Goal: Navigation & Orientation: Find specific page/section

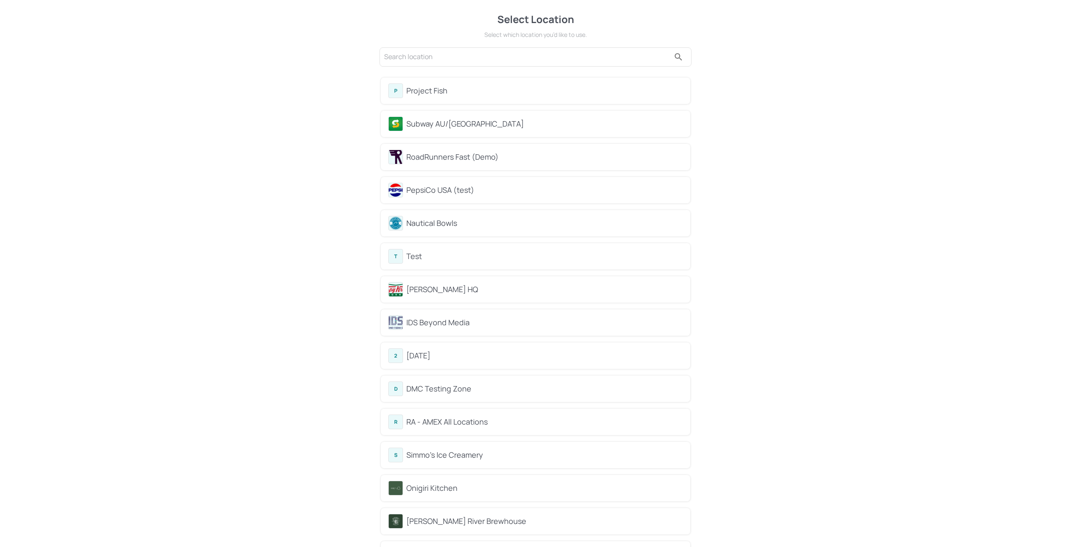
click at [415, 132] on div "Subway AU/[GEOGRAPHIC_DATA]" at bounding box center [535, 124] width 309 height 26
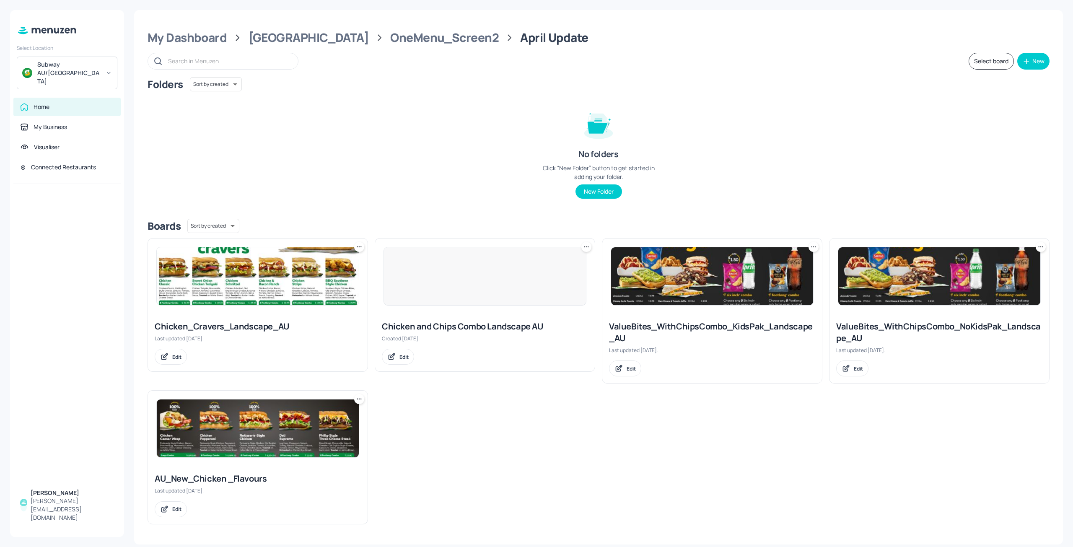
click at [70, 68] on div "Subway AU/[GEOGRAPHIC_DATA]" at bounding box center [68, 72] width 63 height 25
click at [60, 125] on div "PepsiCo USA (test)" at bounding box center [60, 123] width 44 height 5
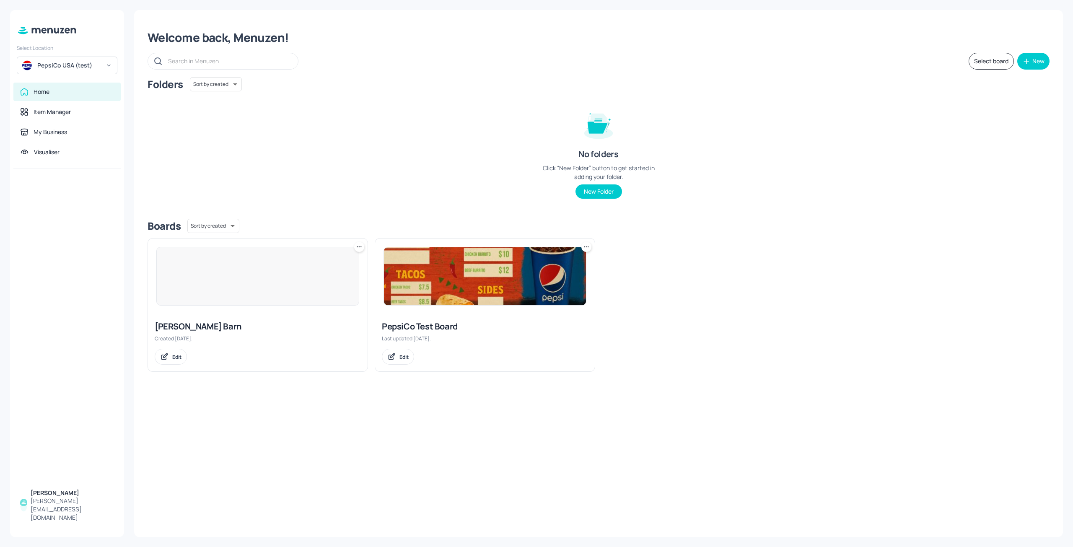
click at [68, 69] on div "PepsiCo USA (test)" at bounding box center [68, 65] width 63 height 8
click at [73, 83] on div "Subway AU/[GEOGRAPHIC_DATA]" at bounding box center [67, 85] width 92 height 15
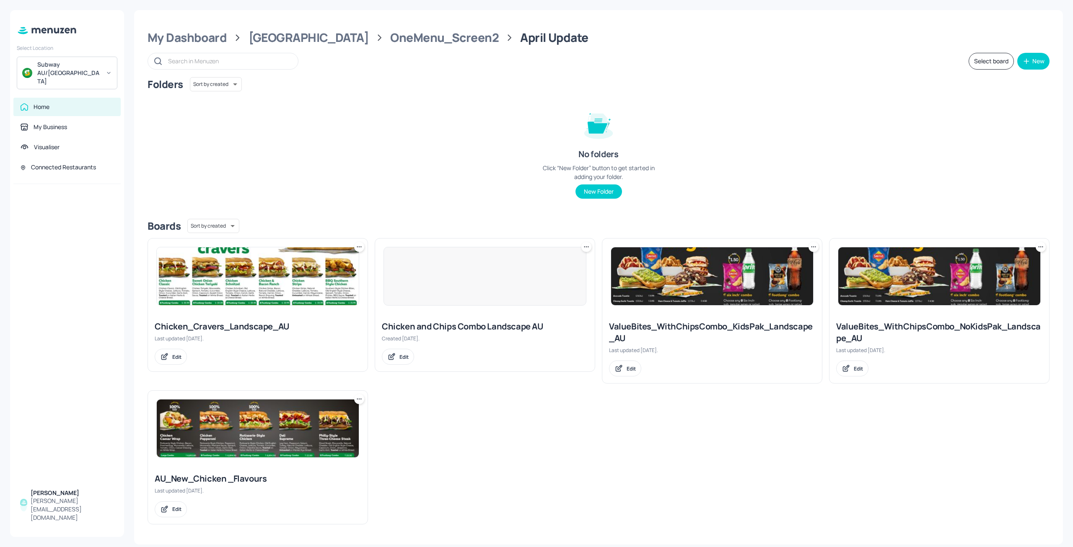
click at [69, 68] on div "Subway AU/[GEOGRAPHIC_DATA]" at bounding box center [68, 72] width 63 height 25
click at [62, 87] on div "PepsiCo USA (test)" at bounding box center [60, 85] width 44 height 5
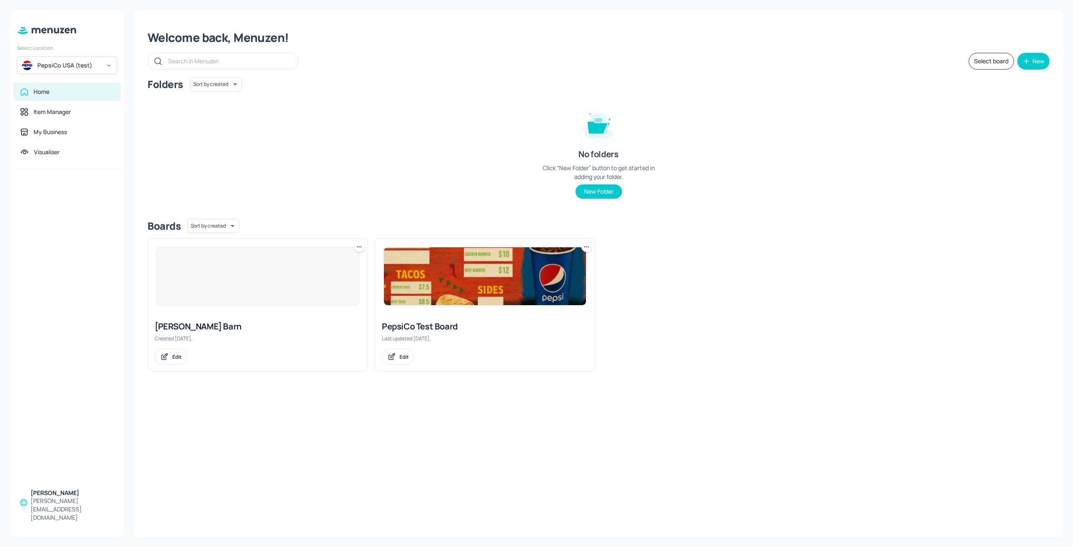
click at [184, 291] on div at bounding box center [257, 276] width 203 height 59
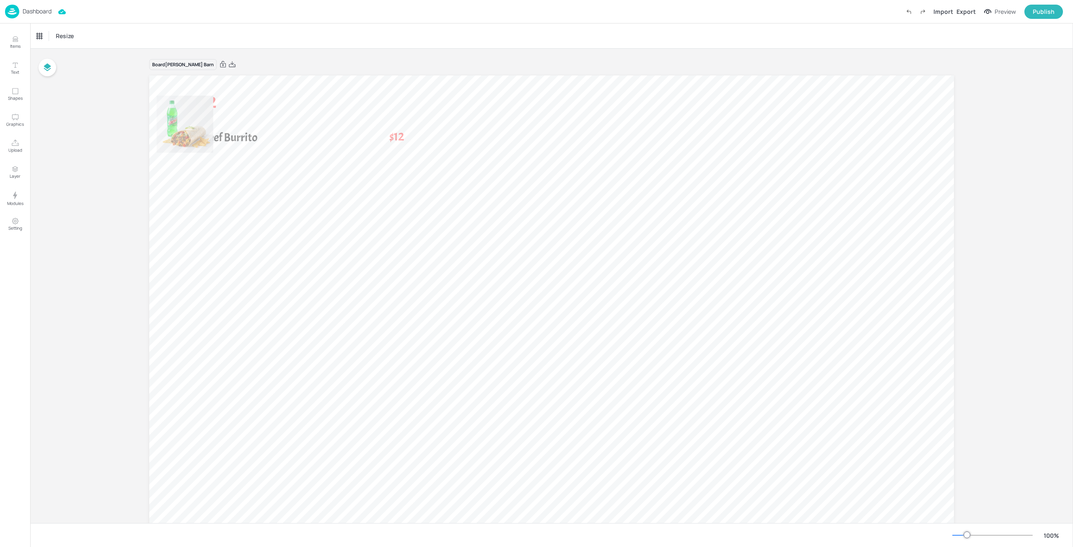
click at [34, 17] on div "Dashboard" at bounding box center [28, 12] width 47 height 14
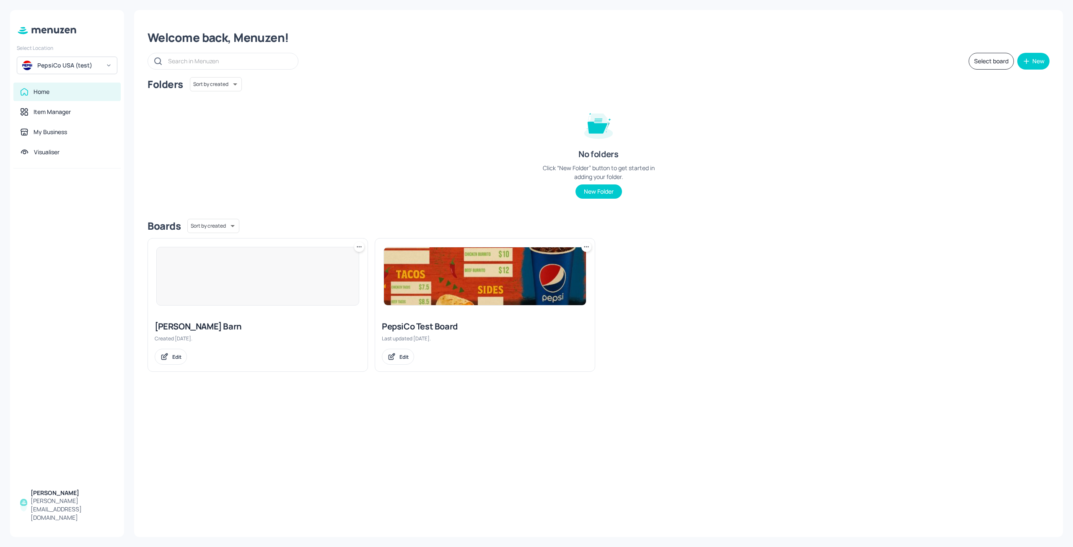
click at [98, 250] on div at bounding box center [67, 326] width 114 height 315
click at [93, 218] on div at bounding box center [67, 326] width 114 height 315
click at [95, 216] on div at bounding box center [67, 326] width 114 height 315
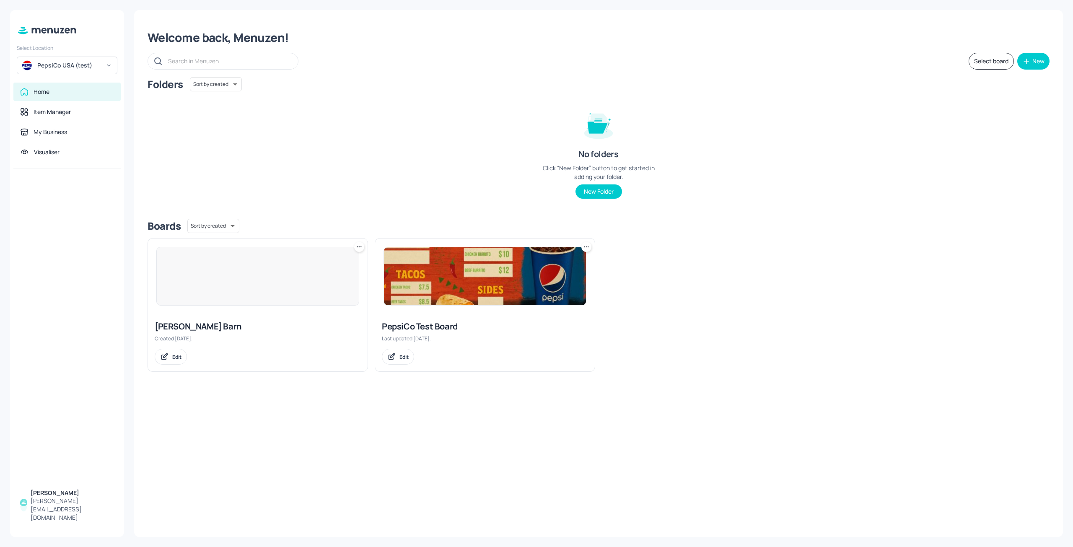
click at [90, 219] on div at bounding box center [67, 326] width 114 height 315
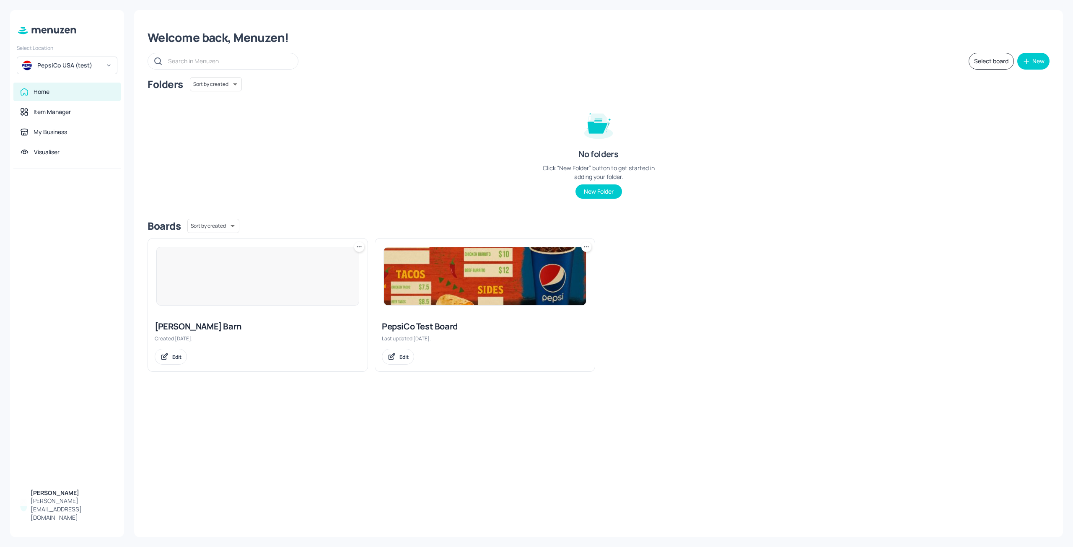
click at [90, 219] on div at bounding box center [67, 326] width 114 height 315
click at [77, 197] on div at bounding box center [67, 326] width 114 height 315
click at [56, 211] on div at bounding box center [67, 326] width 114 height 315
click at [69, 199] on div at bounding box center [67, 326] width 114 height 315
click at [78, 205] on div at bounding box center [67, 326] width 114 height 315
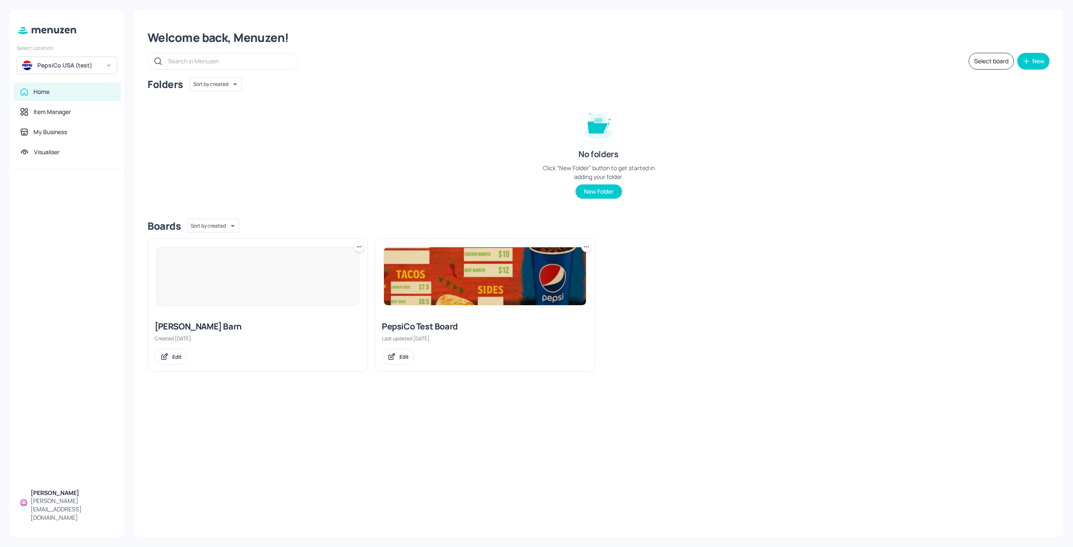
click at [77, 205] on div at bounding box center [67, 326] width 114 height 315
click at [61, 219] on div at bounding box center [67, 326] width 114 height 315
click at [62, 214] on div at bounding box center [67, 326] width 114 height 315
click at [65, 198] on div at bounding box center [67, 326] width 114 height 315
click at [33, 223] on div at bounding box center [67, 326] width 114 height 315
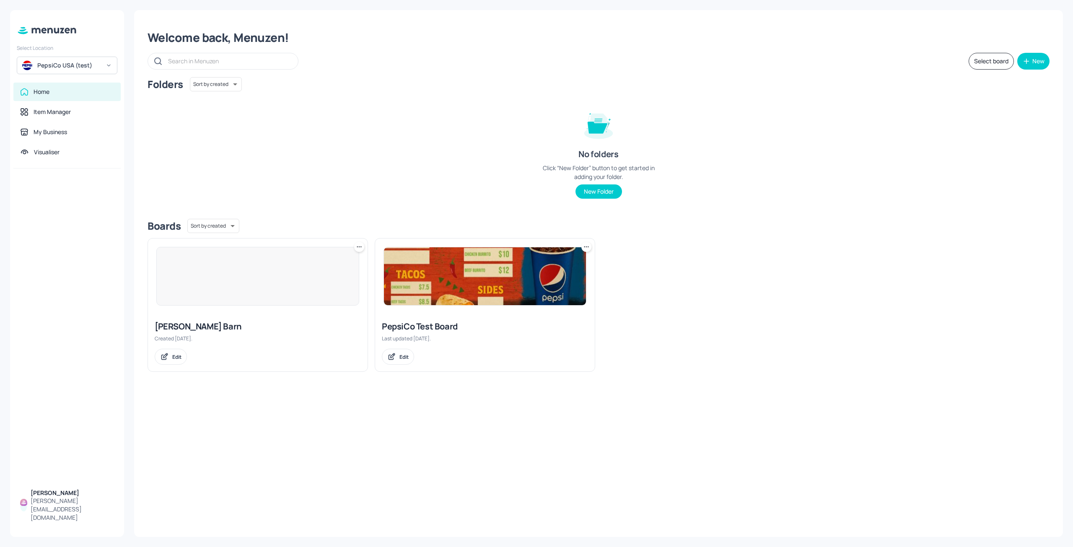
click at [53, 183] on div at bounding box center [67, 326] width 114 height 315
click at [65, 227] on div at bounding box center [67, 326] width 114 height 315
click at [65, 209] on div at bounding box center [67, 326] width 114 height 315
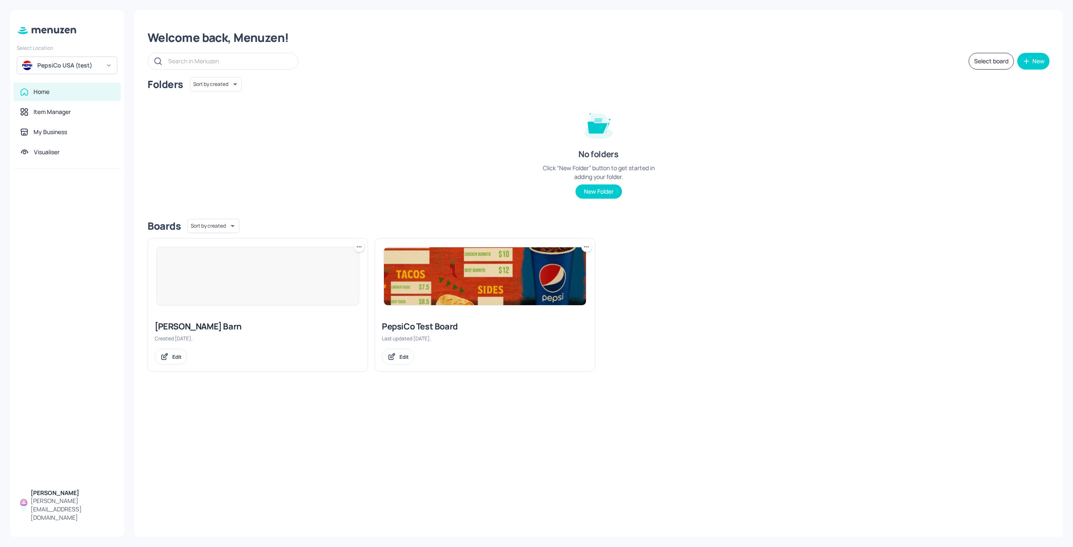
click at [64, 209] on div at bounding box center [67, 326] width 114 height 315
click at [55, 205] on div at bounding box center [67, 326] width 114 height 315
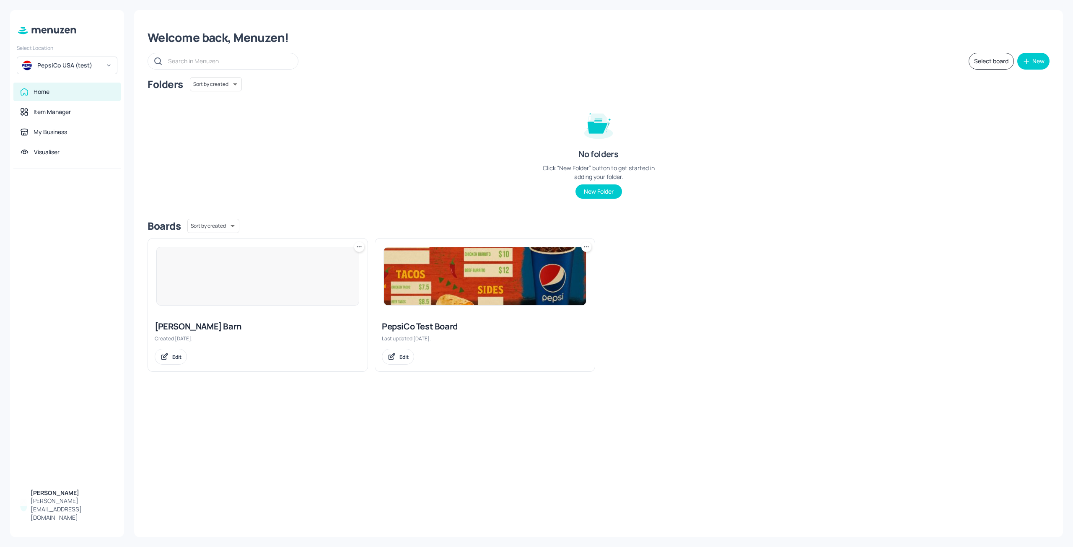
click at [54, 205] on div at bounding box center [67, 326] width 114 height 315
click at [50, 196] on div at bounding box center [67, 326] width 114 height 315
click at [49, 196] on div at bounding box center [67, 326] width 114 height 315
click at [51, 195] on div at bounding box center [67, 326] width 114 height 315
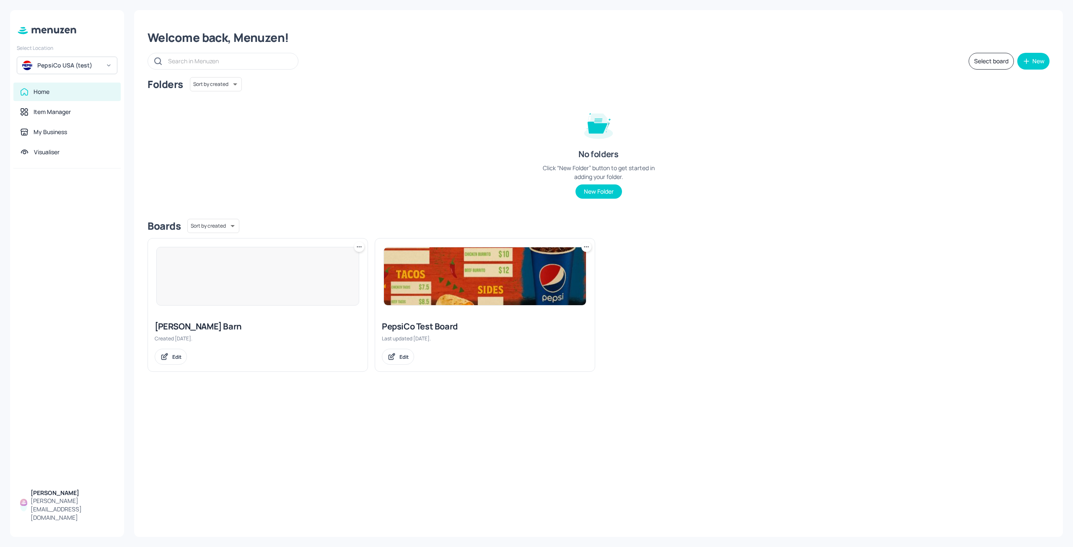
click at [51, 195] on div at bounding box center [67, 326] width 114 height 315
click at [49, 195] on div at bounding box center [67, 326] width 114 height 315
click at [68, 197] on div at bounding box center [67, 326] width 114 height 315
click at [56, 193] on div at bounding box center [67, 326] width 114 height 315
click at [65, 117] on div "Item Manager" at bounding box center [66, 112] width 107 height 18
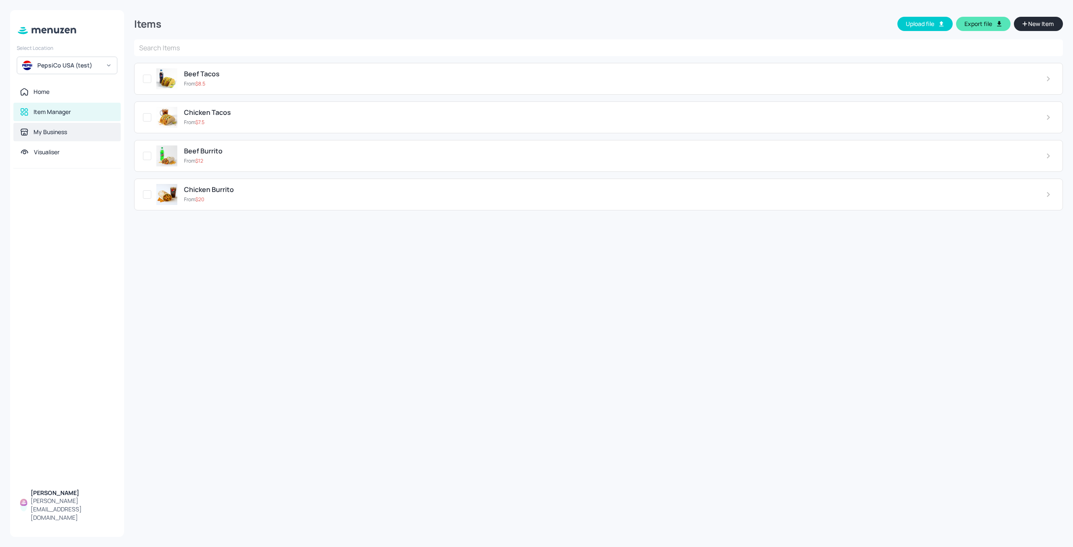
click at [62, 130] on div "My Business" at bounding box center [51, 132] width 34 height 8
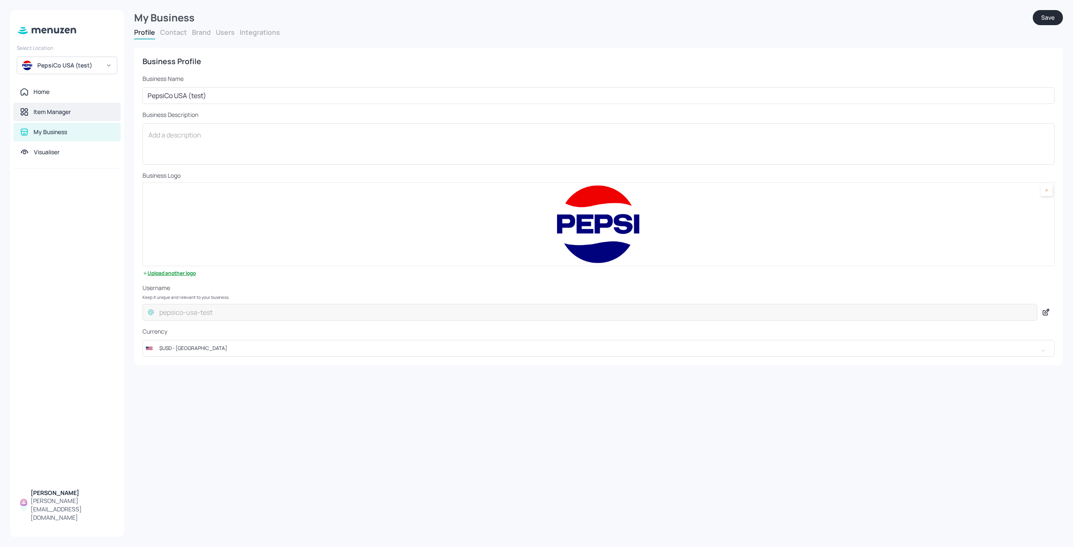
click at [64, 115] on div "Item Manager" at bounding box center [52, 112] width 37 height 8
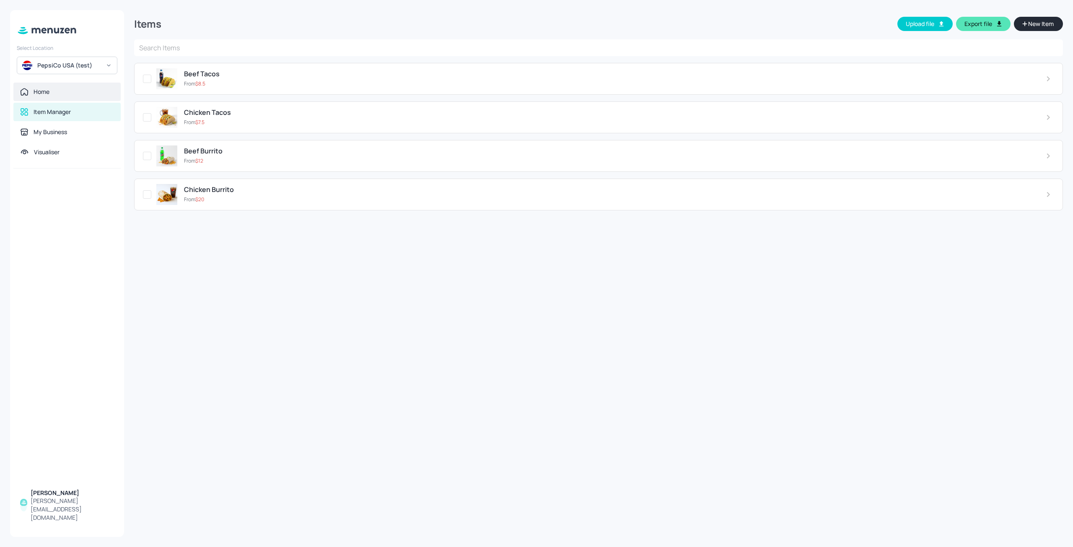
click at [63, 94] on div "Home" at bounding box center [67, 92] width 94 height 8
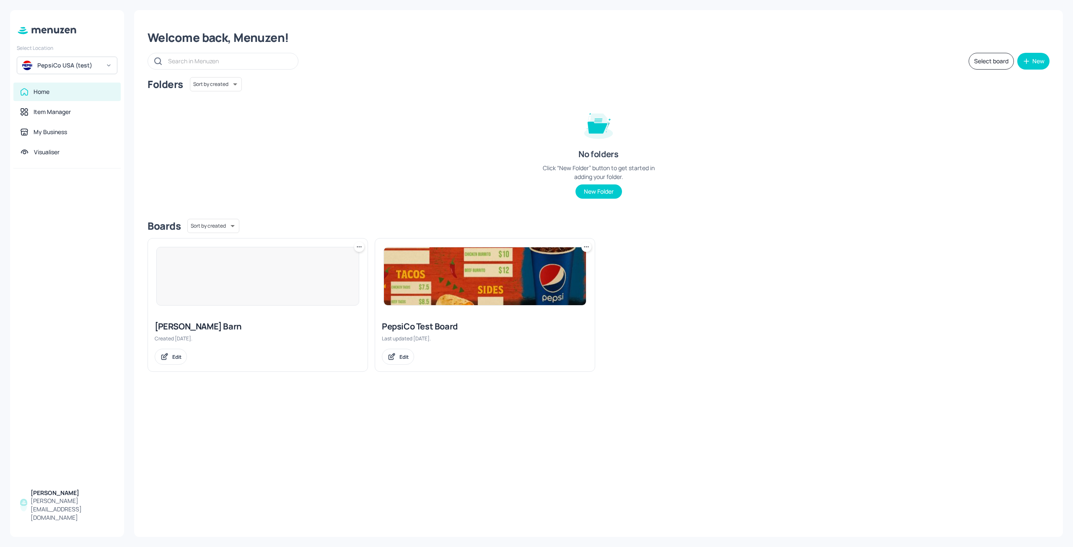
click at [87, 215] on div at bounding box center [67, 326] width 114 height 315
click at [72, 246] on div at bounding box center [67, 326] width 114 height 315
click at [77, 214] on div at bounding box center [67, 326] width 114 height 315
click at [80, 211] on div at bounding box center [67, 326] width 114 height 315
click at [69, 139] on div "My Business" at bounding box center [66, 132] width 107 height 18
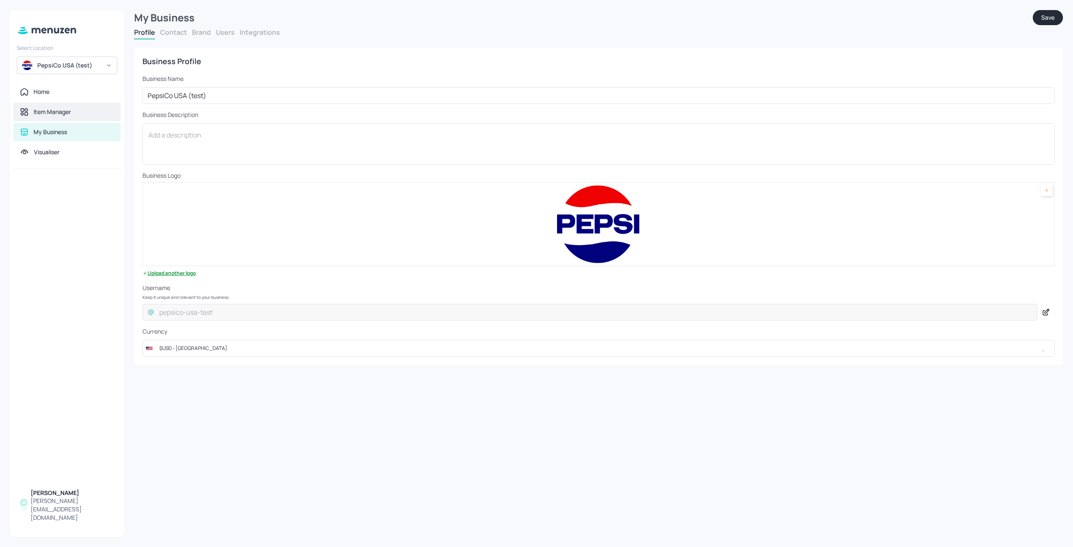
click at [61, 106] on div "Item Manager" at bounding box center [66, 112] width 107 height 18
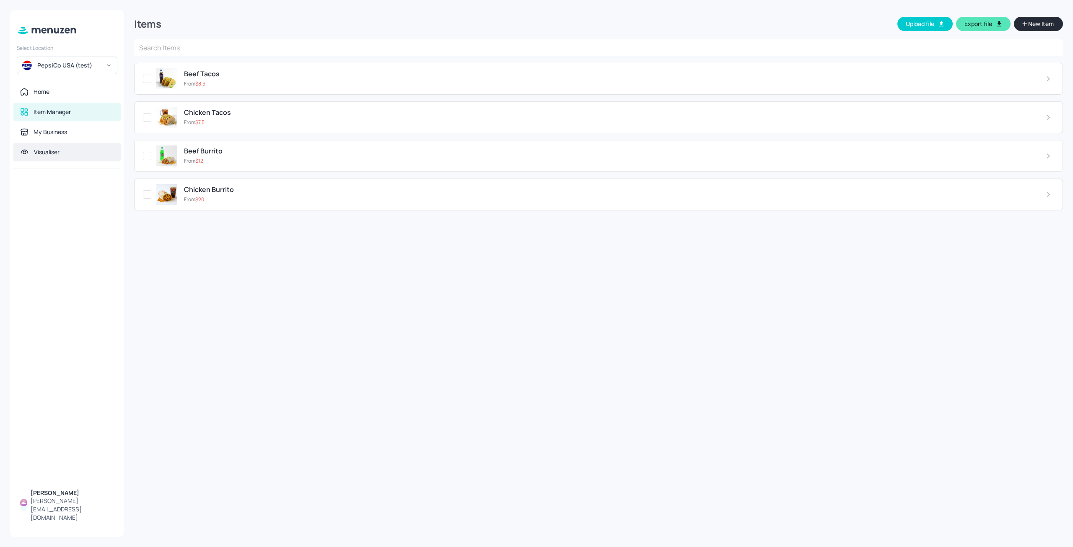
click at [57, 143] on div "Visualiser" at bounding box center [66, 152] width 107 height 18
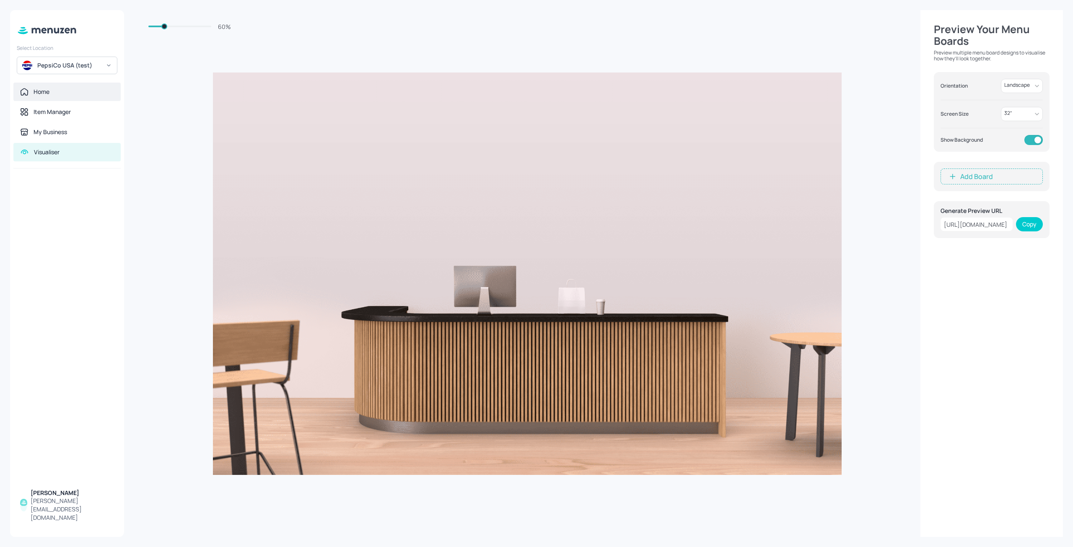
click at [63, 86] on div "Home" at bounding box center [66, 92] width 107 height 18
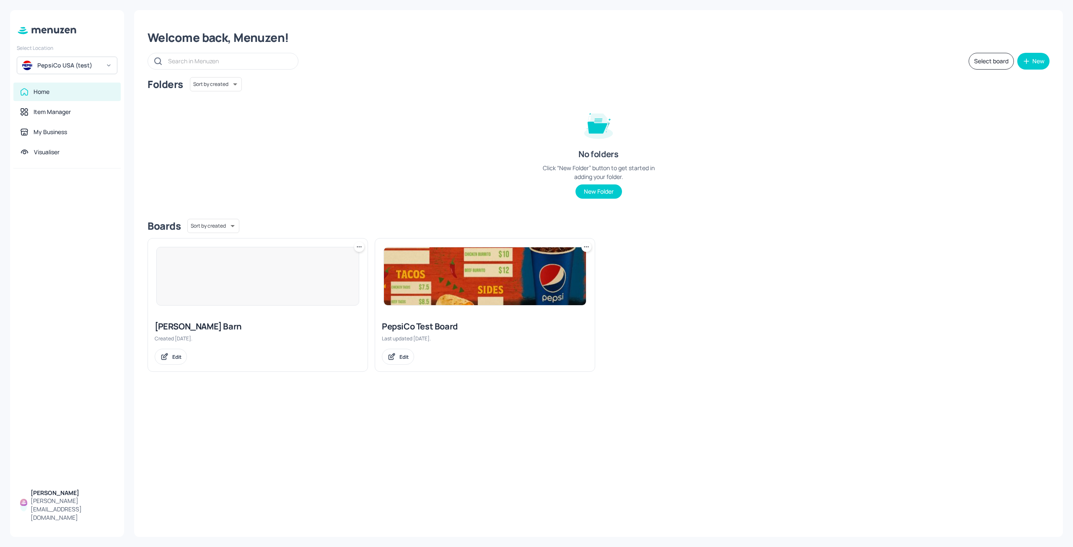
click at [55, 205] on div at bounding box center [67, 326] width 114 height 315
click at [55, 152] on div "Visualiser" at bounding box center [47, 152] width 26 height 8
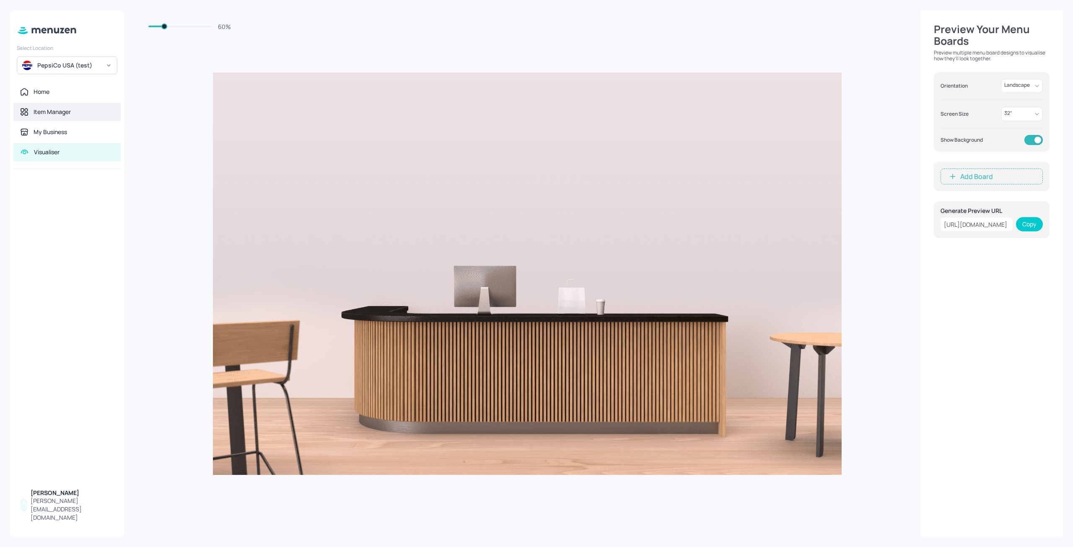
click at [53, 121] on div "Item Manager" at bounding box center [66, 112] width 107 height 18
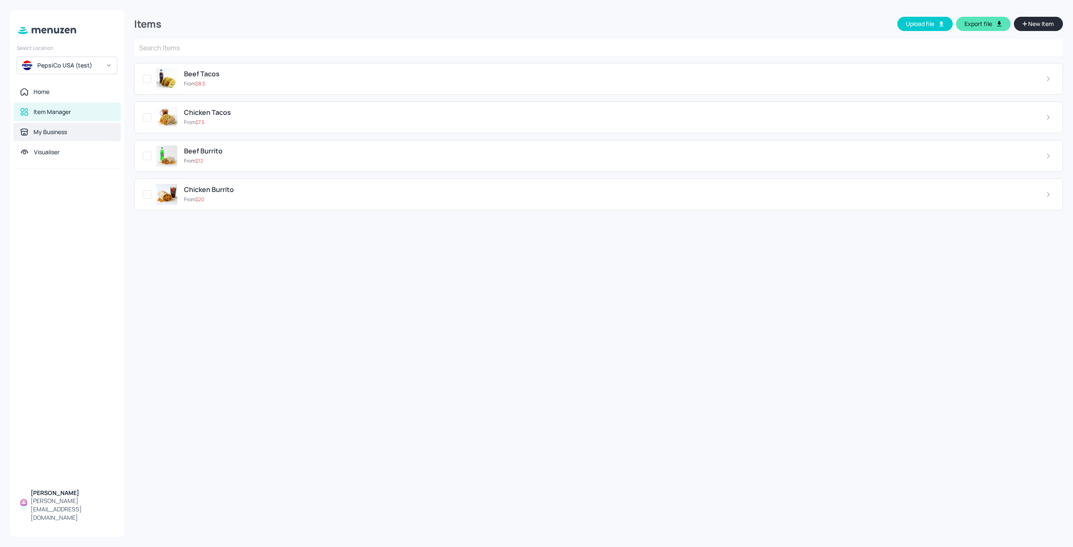
click at [52, 136] on div "My Business" at bounding box center [51, 132] width 34 height 8
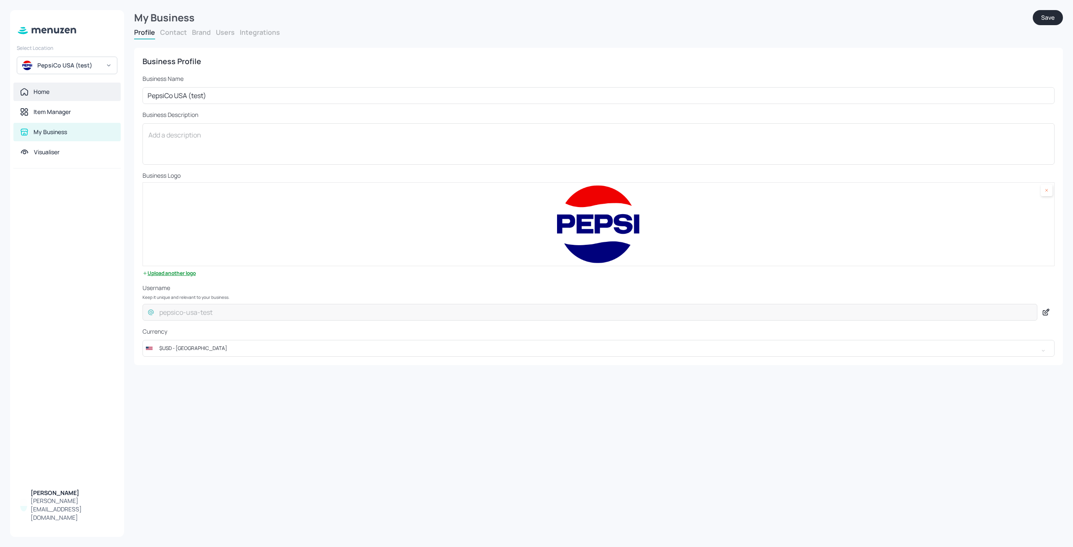
click at [56, 94] on div "Home" at bounding box center [67, 92] width 94 height 8
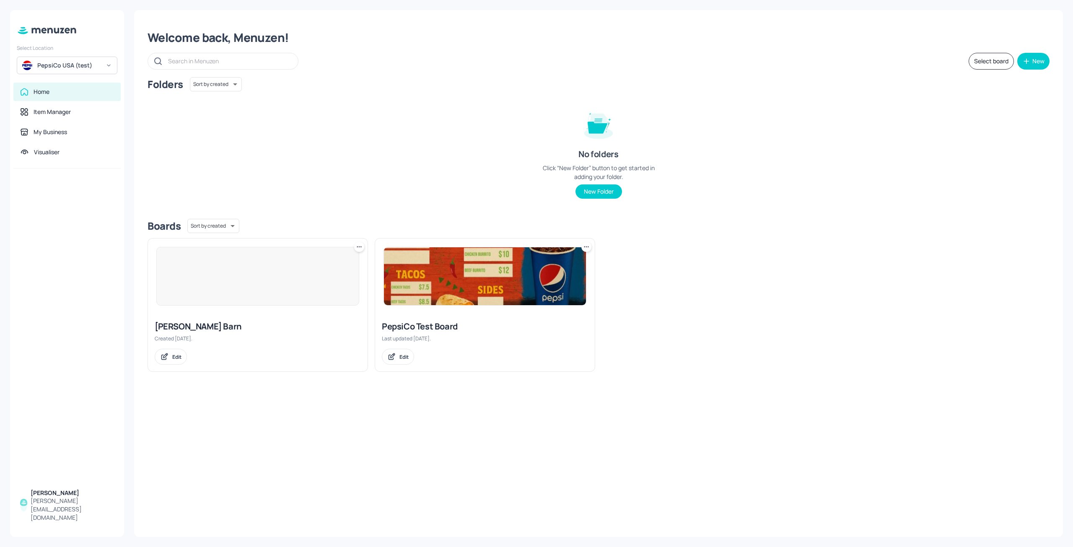
click at [57, 122] on div "Home Item Manager My Business Visualiser" at bounding box center [67, 126] width 114 height 86
click at [56, 138] on div "My Business" at bounding box center [66, 132] width 107 height 18
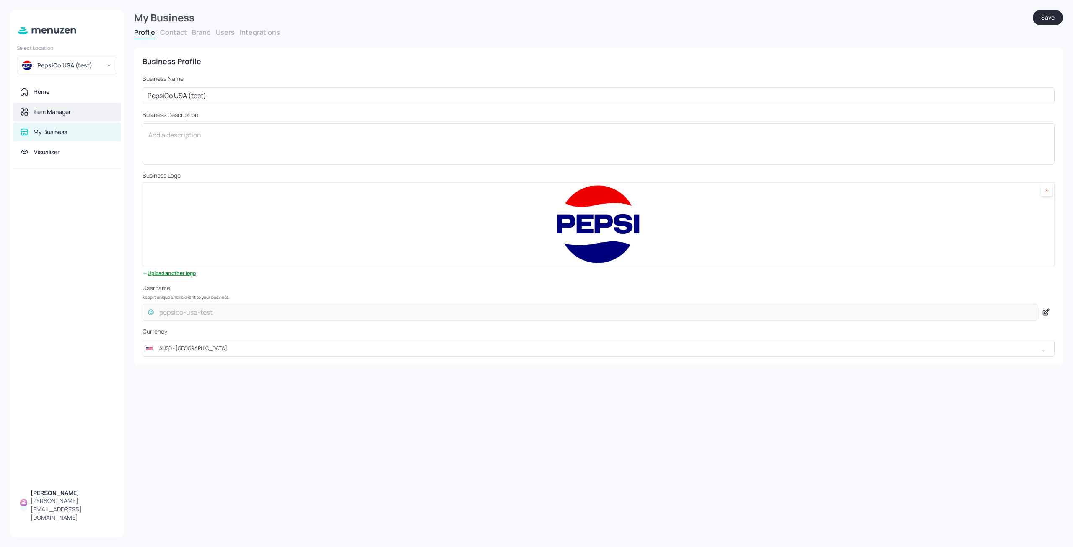
click at [60, 114] on div "Item Manager" at bounding box center [52, 112] width 37 height 8
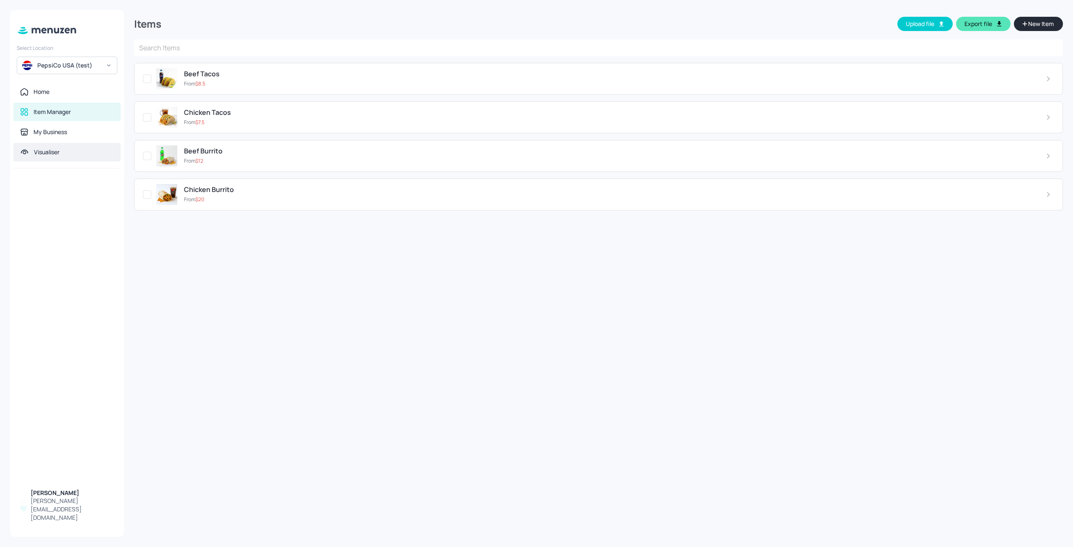
click at [57, 147] on div "Visualiser" at bounding box center [66, 152] width 107 height 18
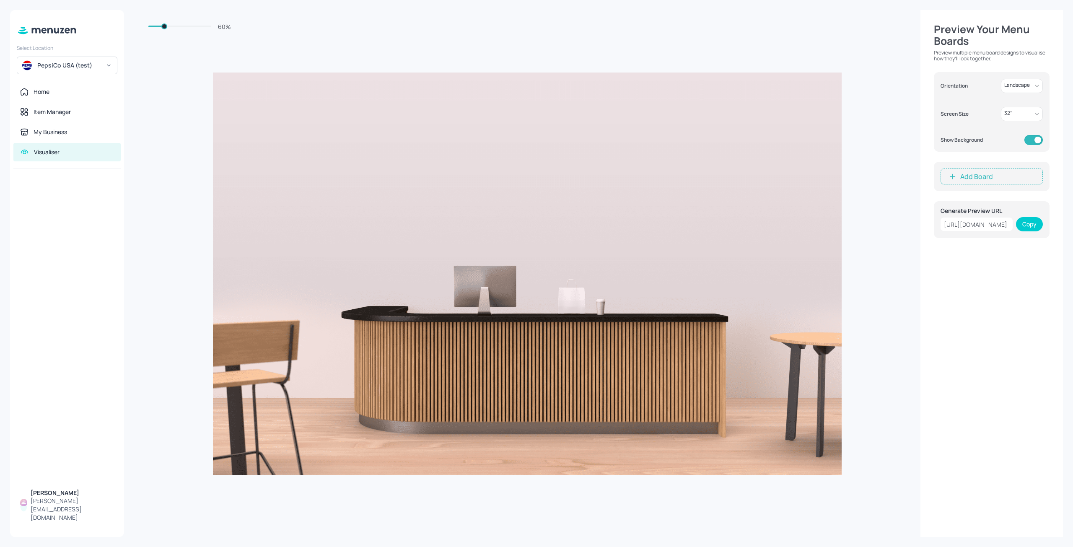
click at [65, 203] on div at bounding box center [67, 326] width 114 height 315
click at [82, 213] on div at bounding box center [67, 326] width 114 height 315
click at [53, 185] on div at bounding box center [67, 326] width 114 height 315
click at [56, 181] on div at bounding box center [67, 326] width 114 height 315
click at [75, 229] on div at bounding box center [67, 326] width 114 height 315
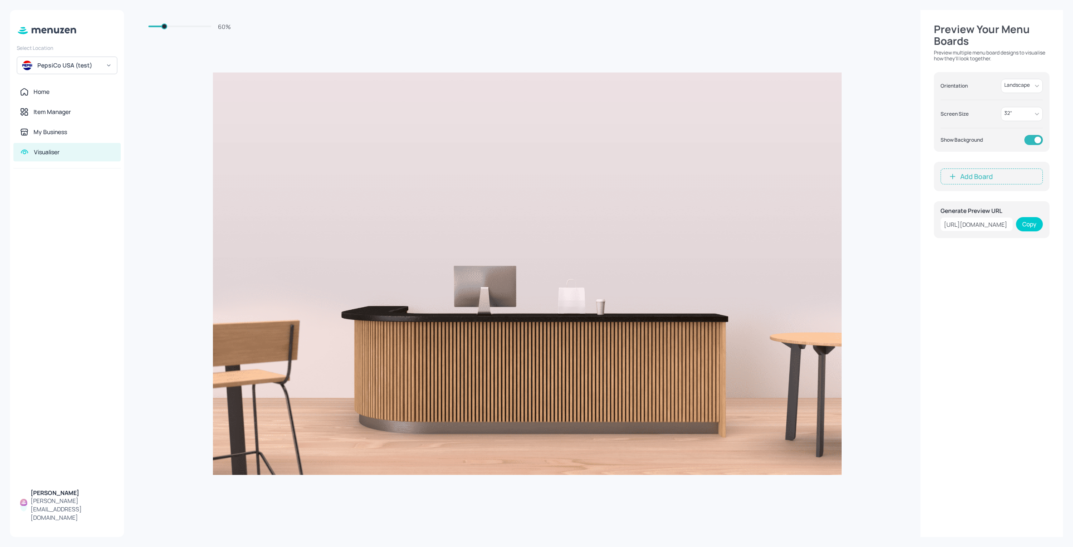
click at [75, 237] on div at bounding box center [67, 326] width 114 height 315
click at [113, 48] on div "Select Location" at bounding box center [67, 47] width 101 height 7
click at [107, 28] on div at bounding box center [67, 30] width 114 height 21
click at [102, 31] on div at bounding box center [67, 30] width 114 height 21
click at [97, 32] on div at bounding box center [67, 30] width 114 height 21
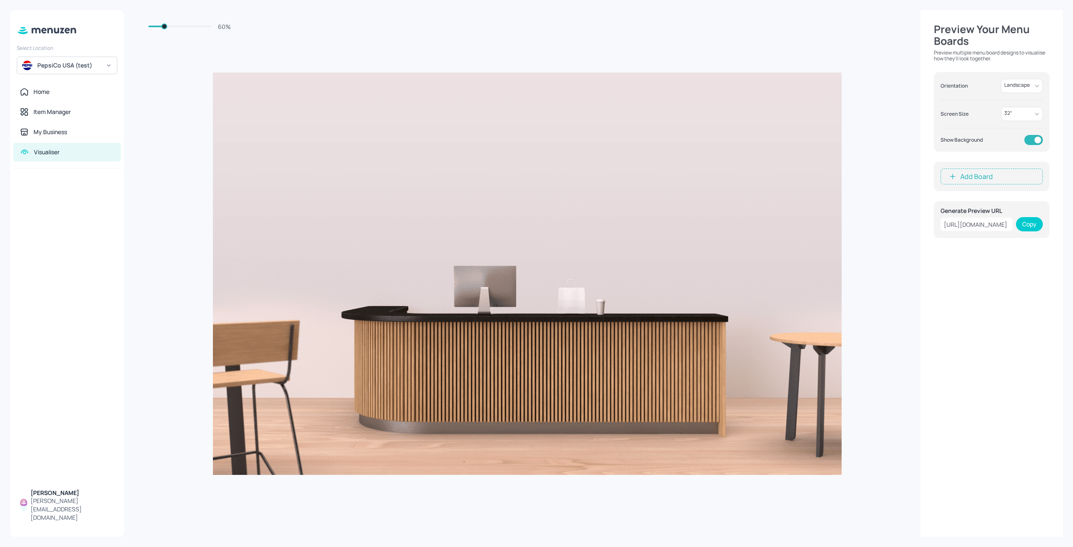
click at [98, 257] on div at bounding box center [67, 326] width 114 height 315
click at [68, 224] on div at bounding box center [67, 326] width 114 height 315
click at [104, 416] on div at bounding box center [67, 326] width 114 height 315
drag, startPoint x: 88, startPoint y: 388, endPoint x: 28, endPoint y: 350, distance: 71.8
click at [28, 350] on div at bounding box center [67, 326] width 114 height 315
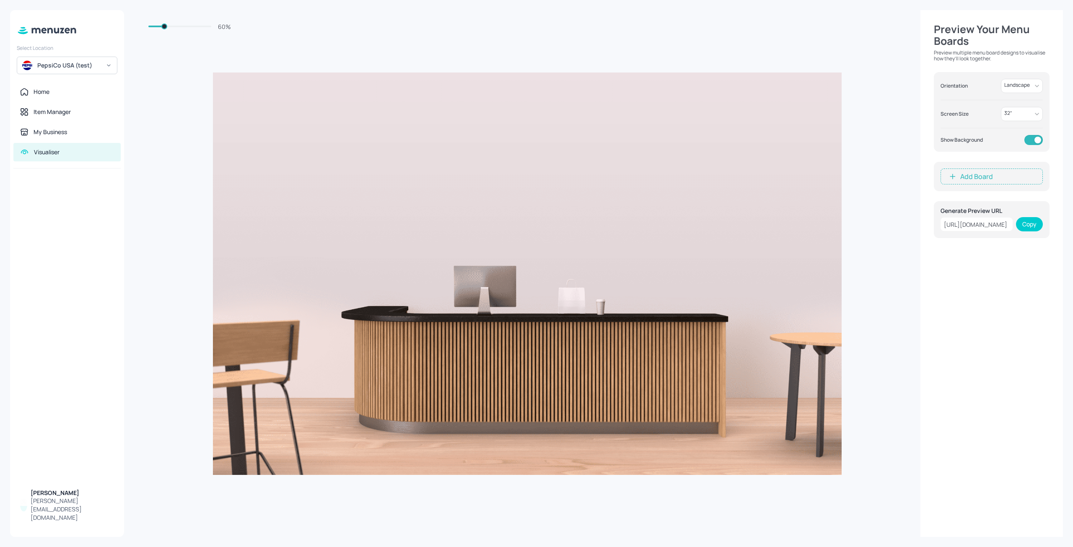
drag, startPoint x: 115, startPoint y: 277, endPoint x: 81, endPoint y: 267, distance: 35.8
click at [81, 267] on div at bounding box center [67, 326] width 114 height 315
drag, startPoint x: 191, startPoint y: 482, endPoint x: 91, endPoint y: 168, distance: 330.1
click at [207, 386] on div at bounding box center [527, 273] width 787 height 527
click at [59, 112] on div "Item Manager" at bounding box center [52, 112] width 37 height 8
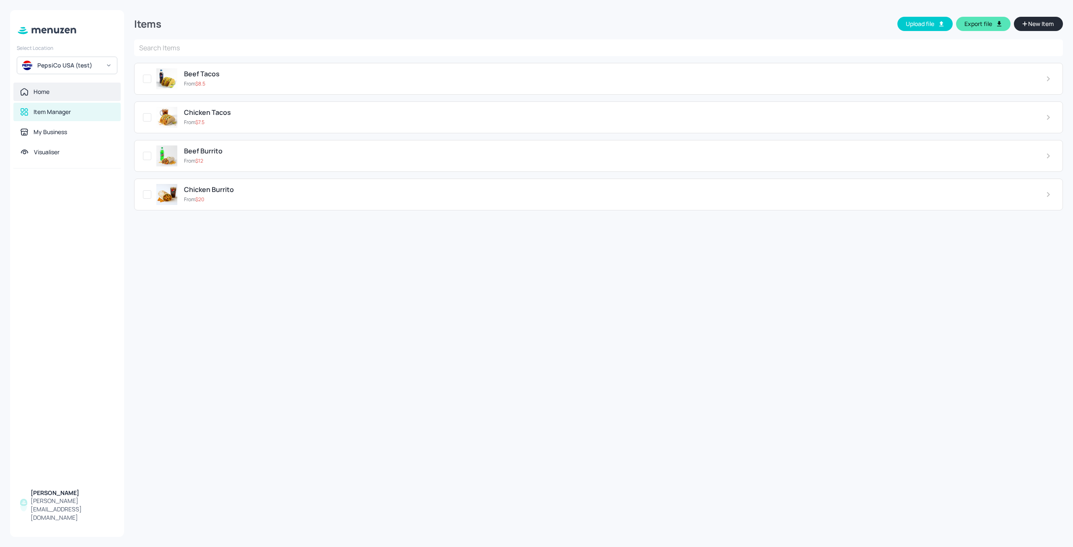
click at [46, 97] on div "Home" at bounding box center [66, 92] width 107 height 18
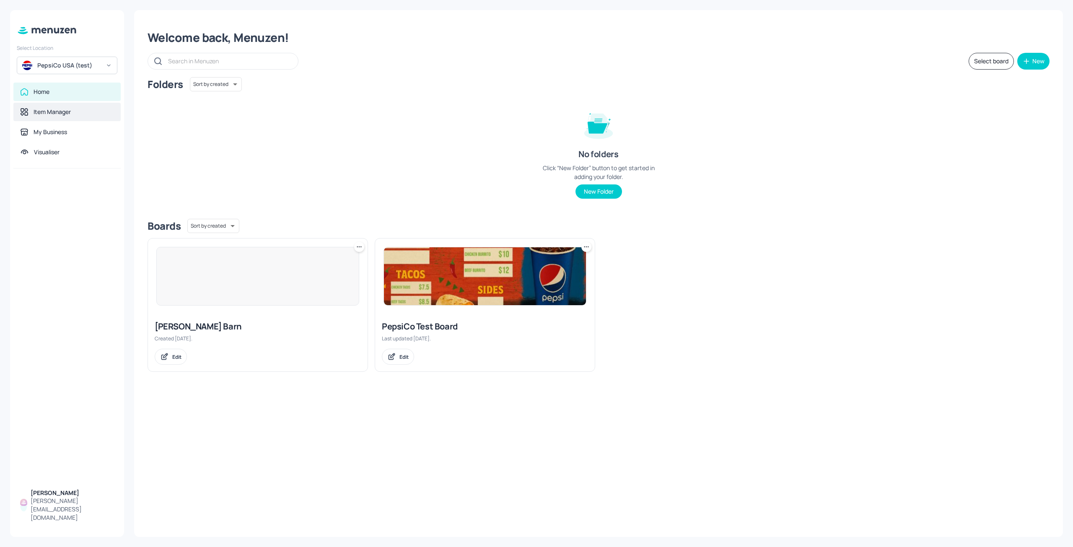
click at [49, 121] on div "Item Manager" at bounding box center [66, 112] width 107 height 18
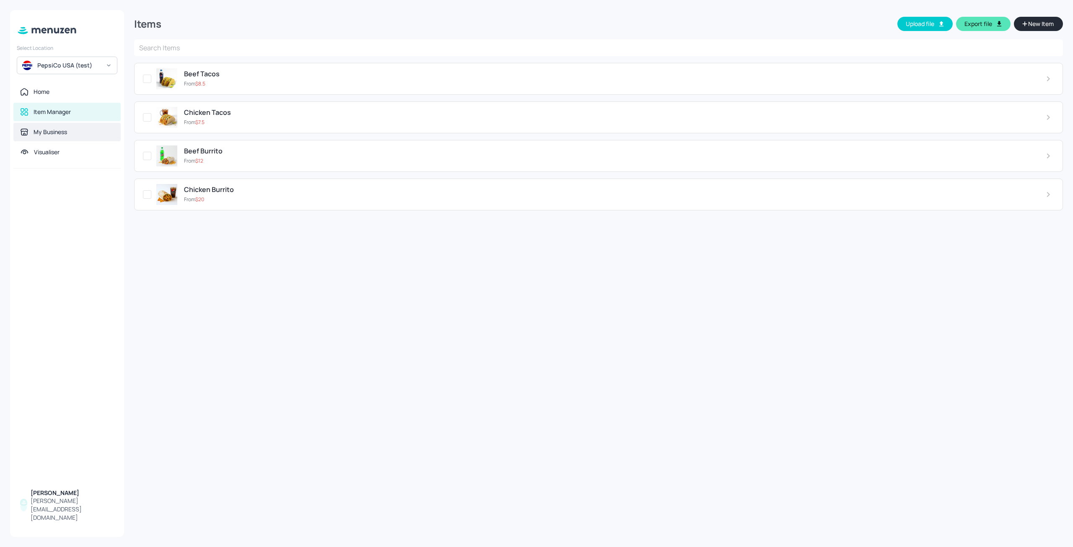
click at [47, 133] on div "My Business" at bounding box center [51, 132] width 34 height 8
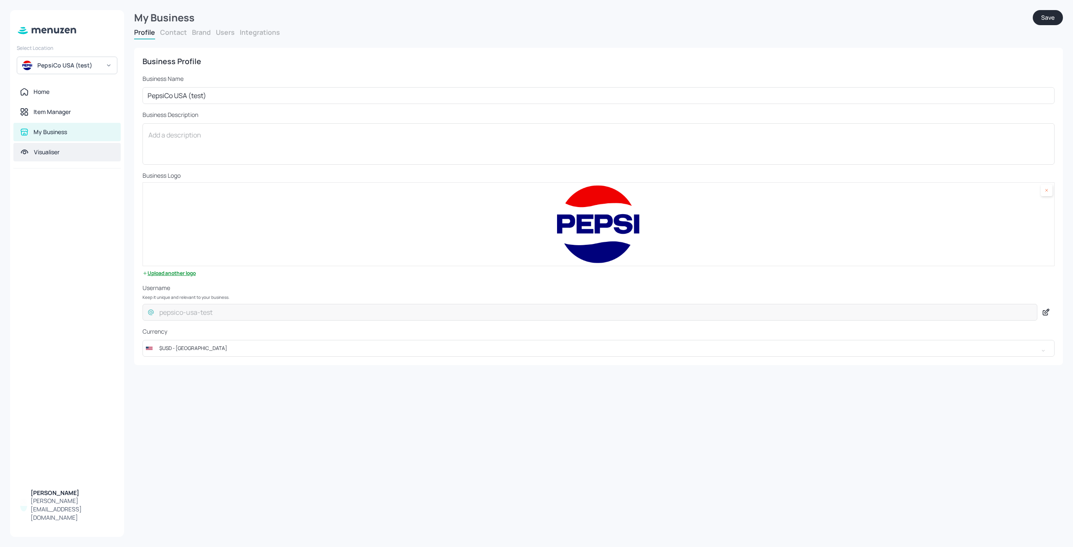
click at [44, 157] on div "Visualiser" at bounding box center [66, 152] width 107 height 18
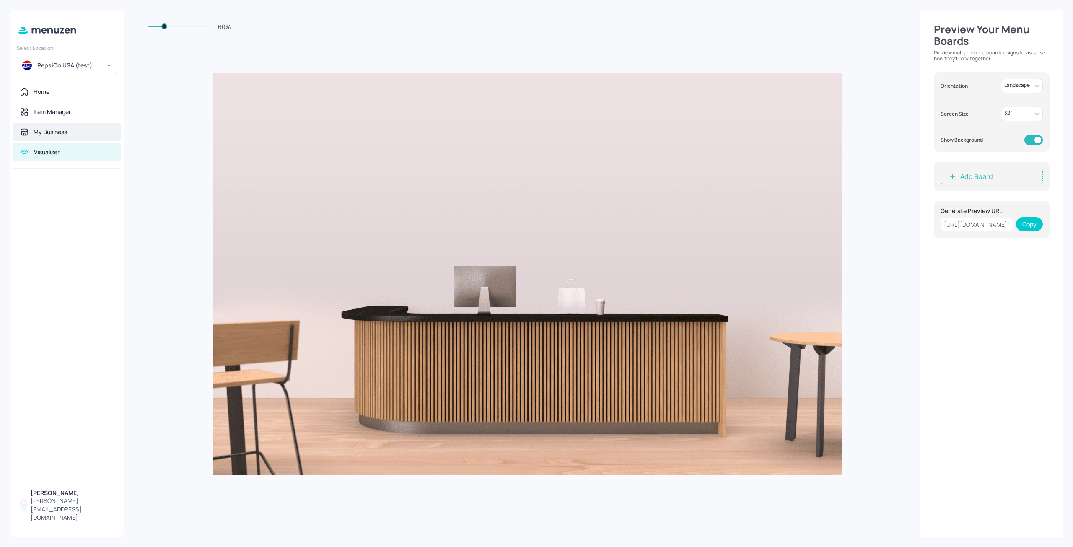
click at [47, 123] on div "My Business" at bounding box center [66, 132] width 107 height 18
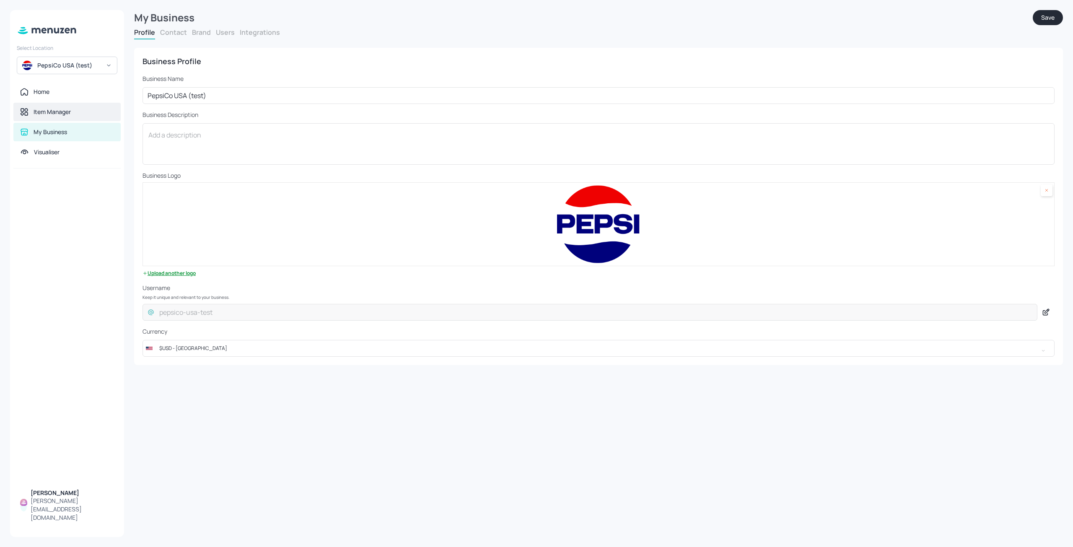
click at [49, 107] on div "Item Manager" at bounding box center [66, 112] width 107 height 18
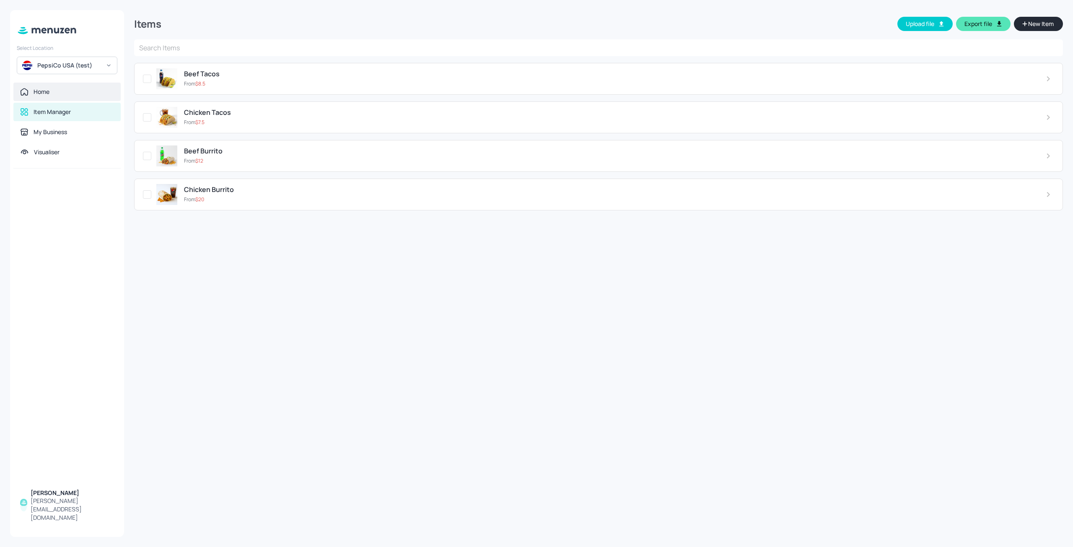
click at [49, 97] on div "Home" at bounding box center [66, 92] width 107 height 18
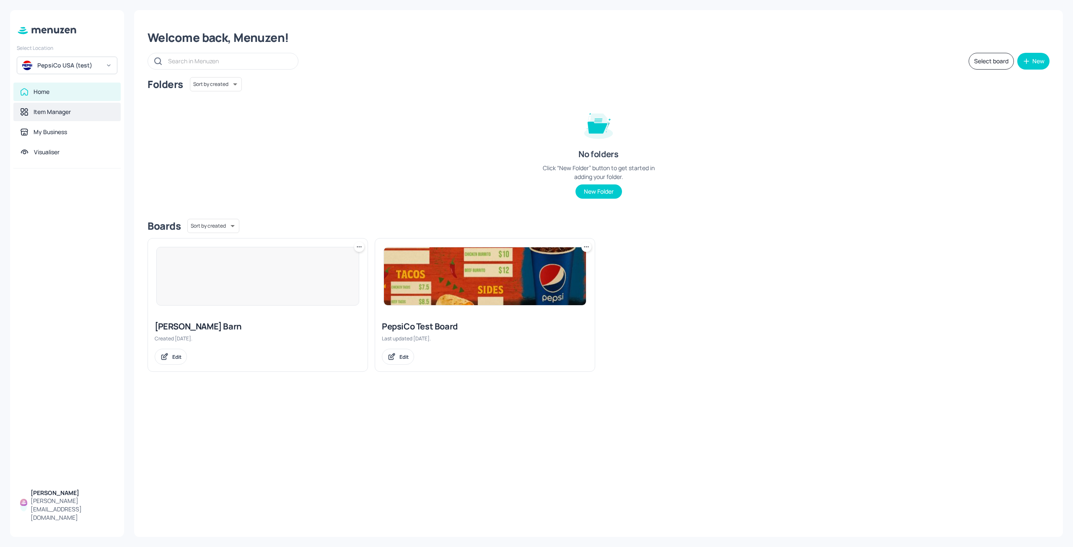
click at [68, 121] on div "Item Manager" at bounding box center [66, 112] width 107 height 18
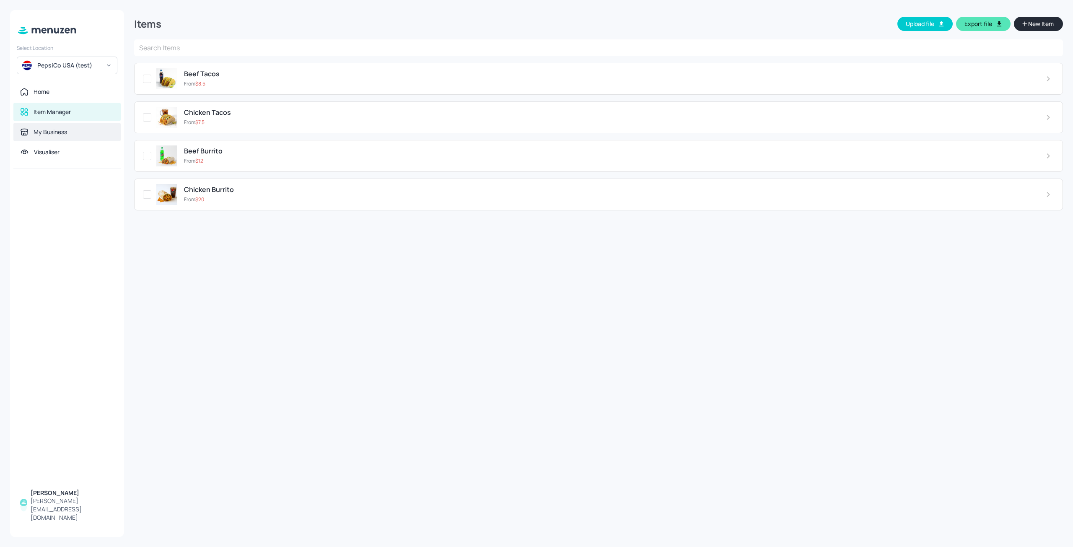
click at [62, 133] on div "My Business" at bounding box center [51, 132] width 34 height 8
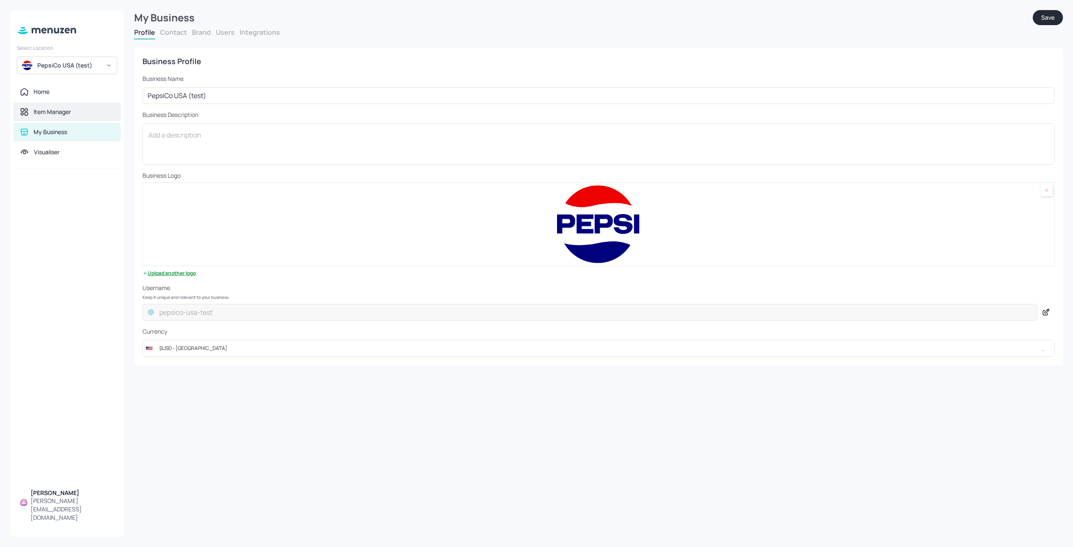
click at [63, 114] on div "Item Manager" at bounding box center [52, 112] width 37 height 8
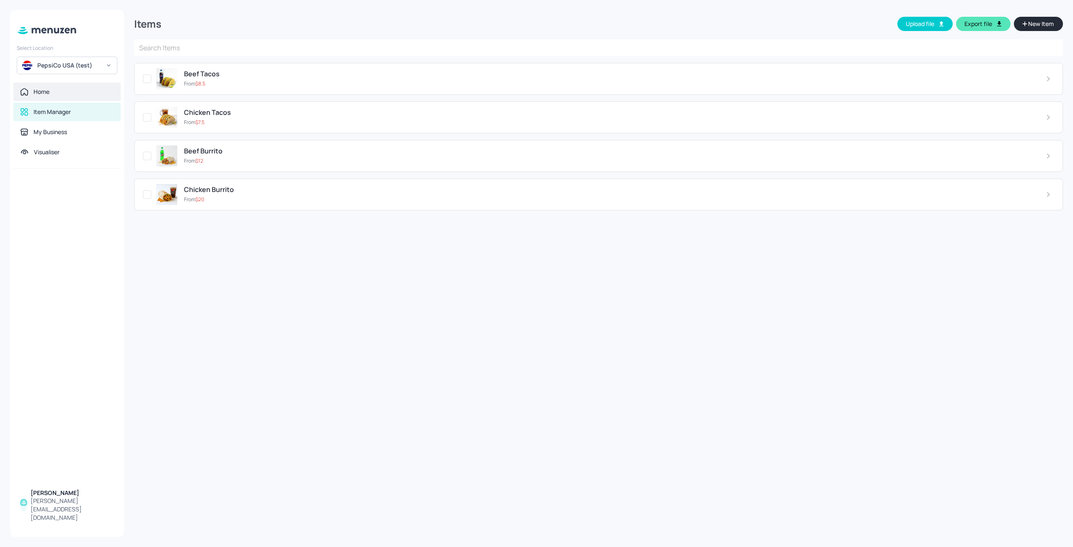
click at [57, 100] on div "Home" at bounding box center [66, 92] width 107 height 18
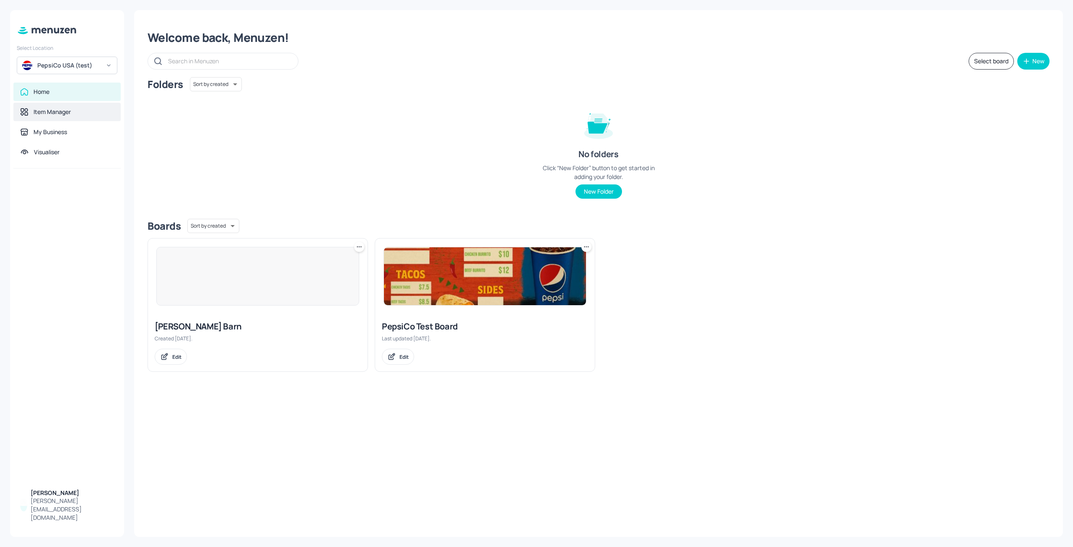
click at [56, 120] on div "Item Manager" at bounding box center [66, 112] width 107 height 18
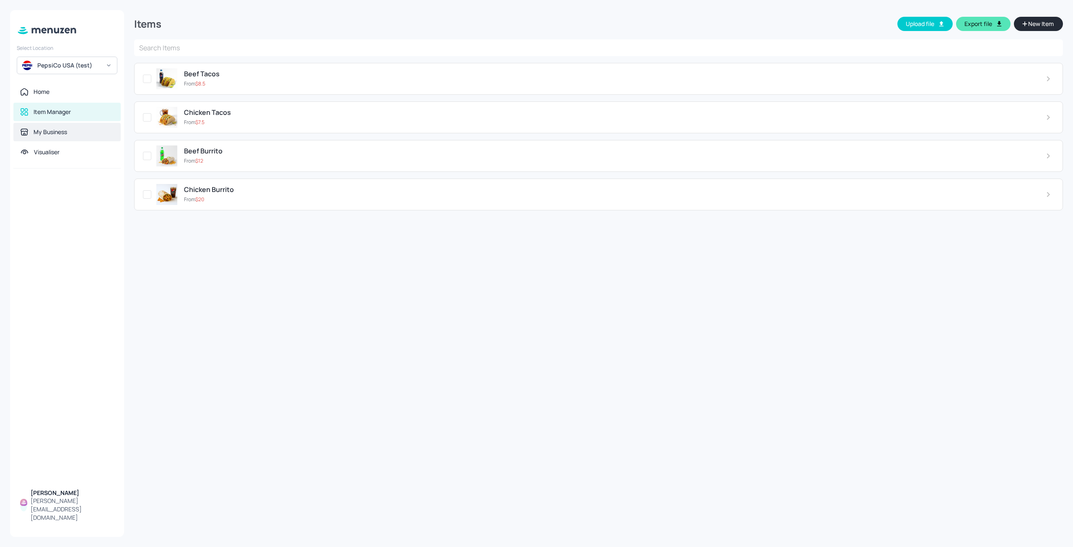
click at [56, 136] on div "My Business" at bounding box center [51, 132] width 34 height 8
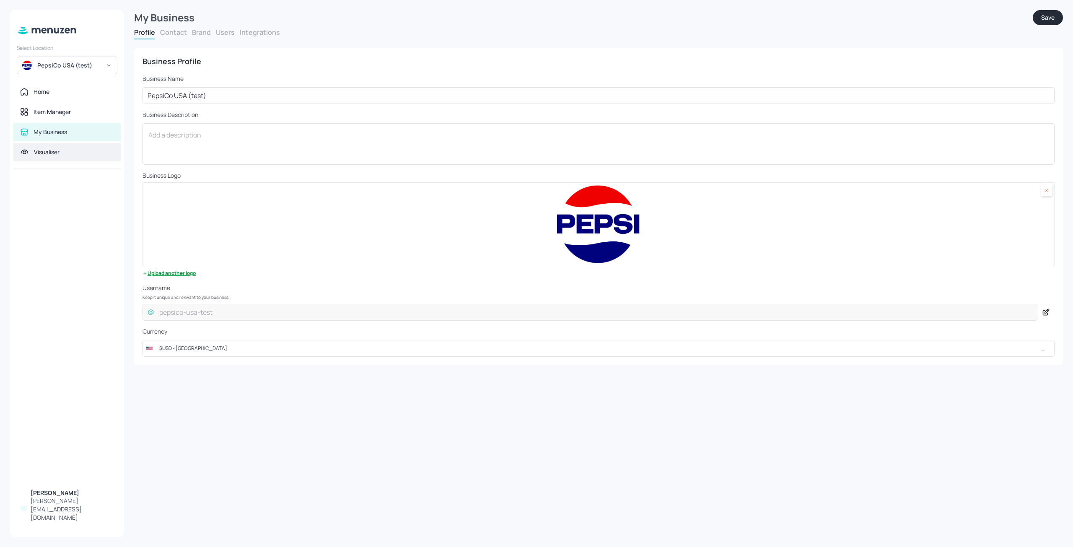
click at [56, 149] on div "Visualiser" at bounding box center [47, 152] width 26 height 8
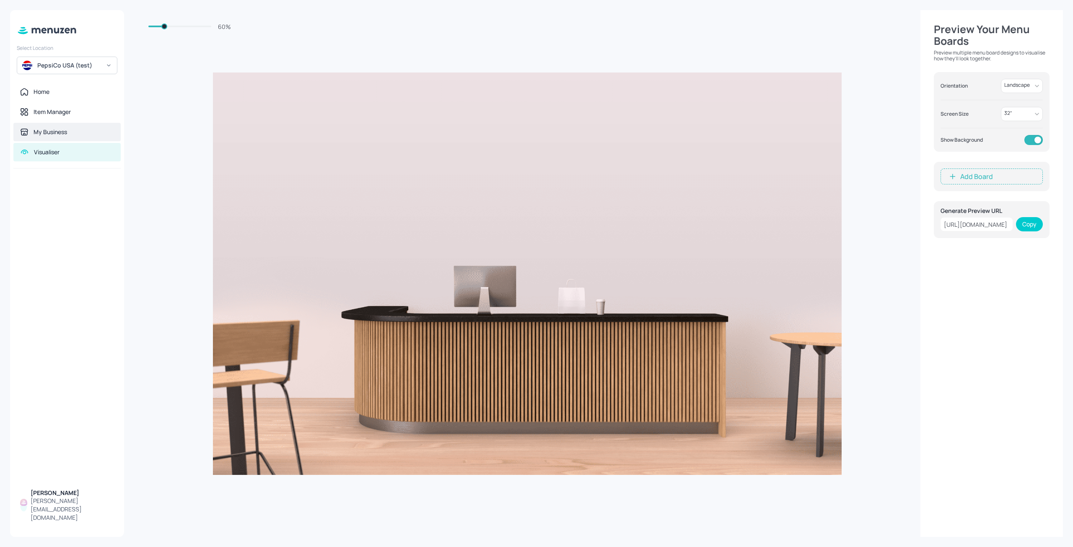
click at [59, 137] on div "My Business" at bounding box center [66, 132] width 107 height 18
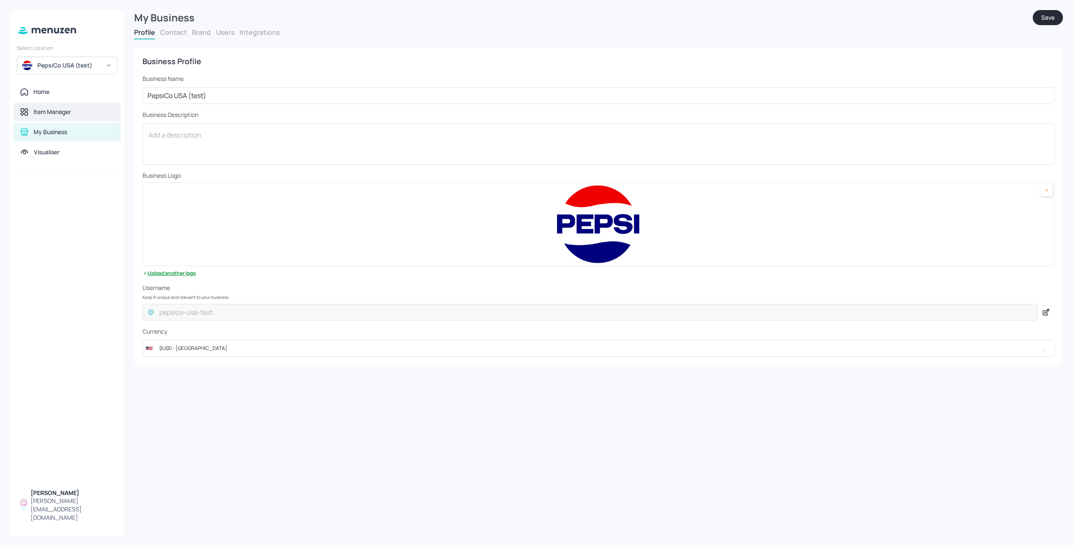
click at [60, 117] on div "Item Manager" at bounding box center [66, 112] width 107 height 18
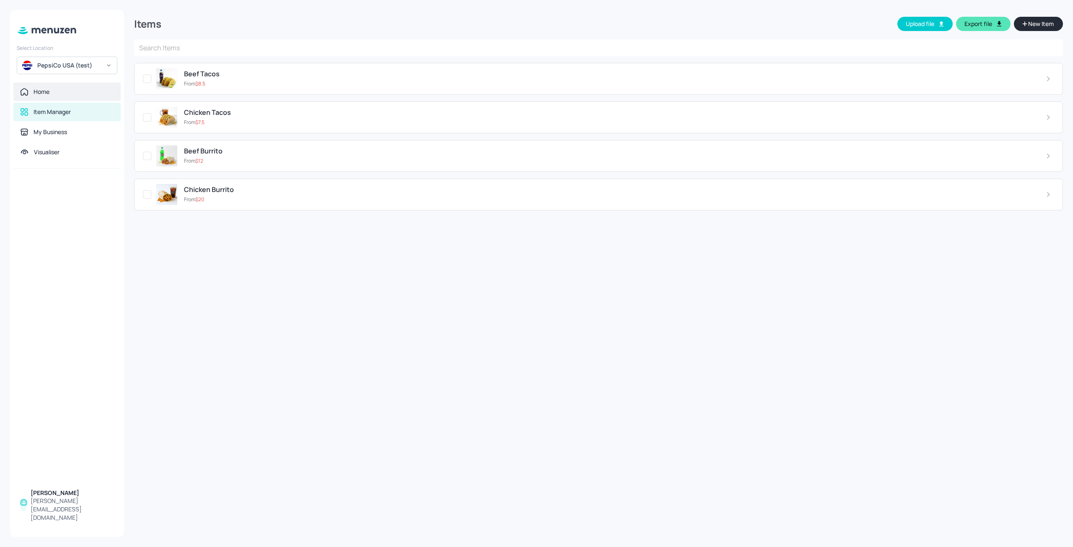
click at [56, 98] on div "Home" at bounding box center [66, 92] width 107 height 18
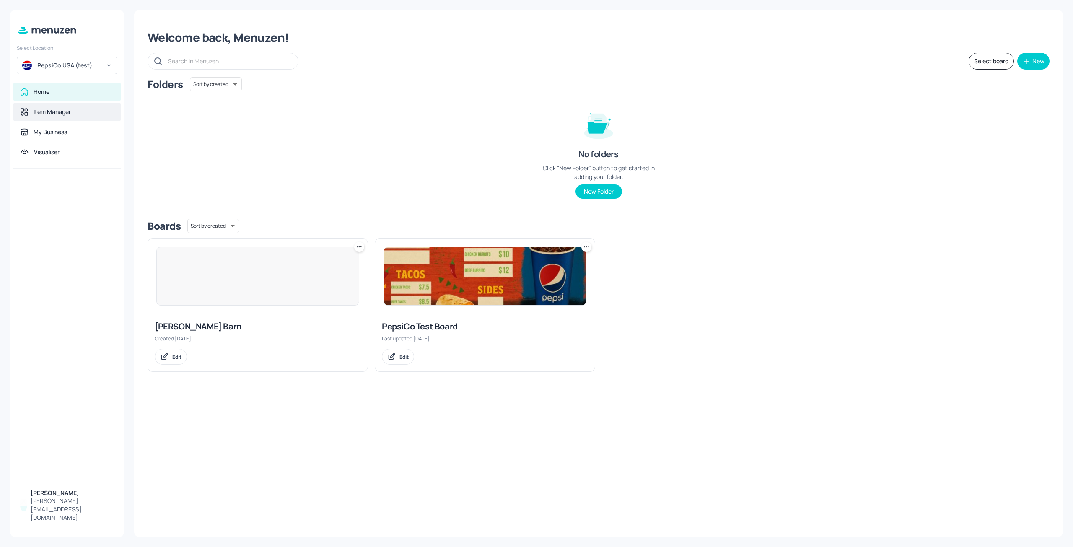
click at [54, 113] on div "Item Manager" at bounding box center [52, 112] width 37 height 8
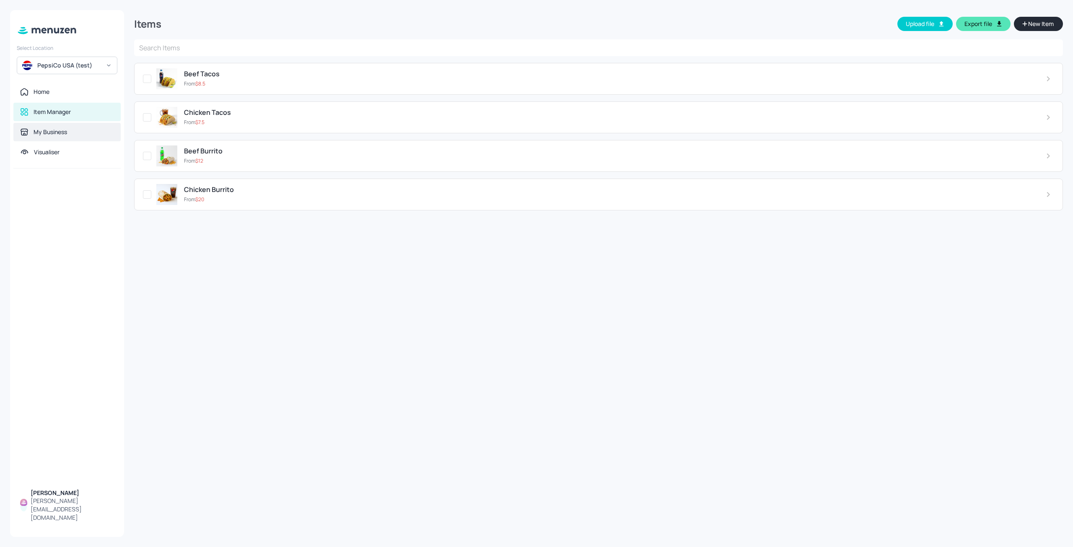
click at [53, 134] on div "My Business" at bounding box center [51, 132] width 34 height 8
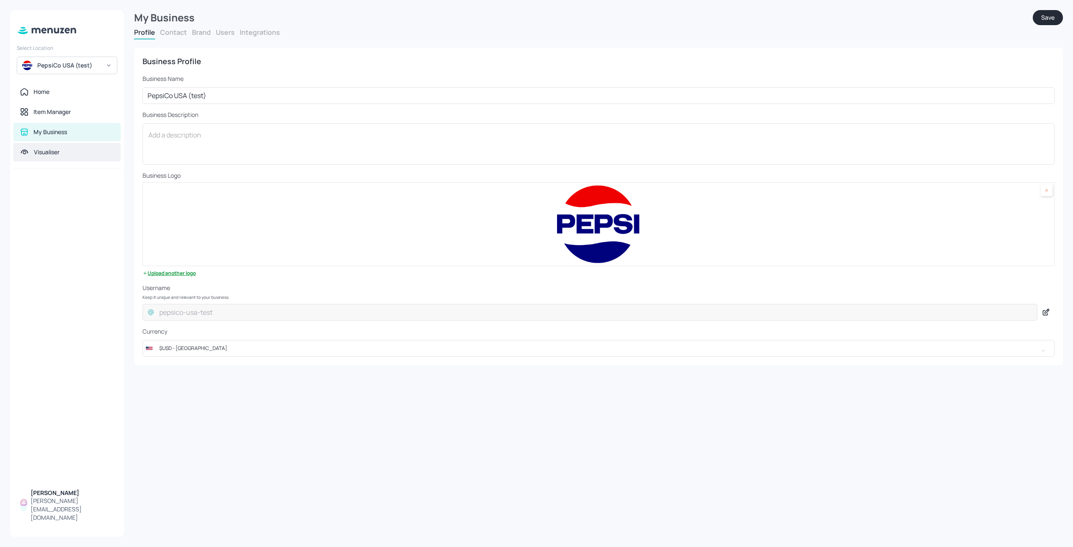
click at [53, 147] on div "Visualiser" at bounding box center [66, 152] width 107 height 18
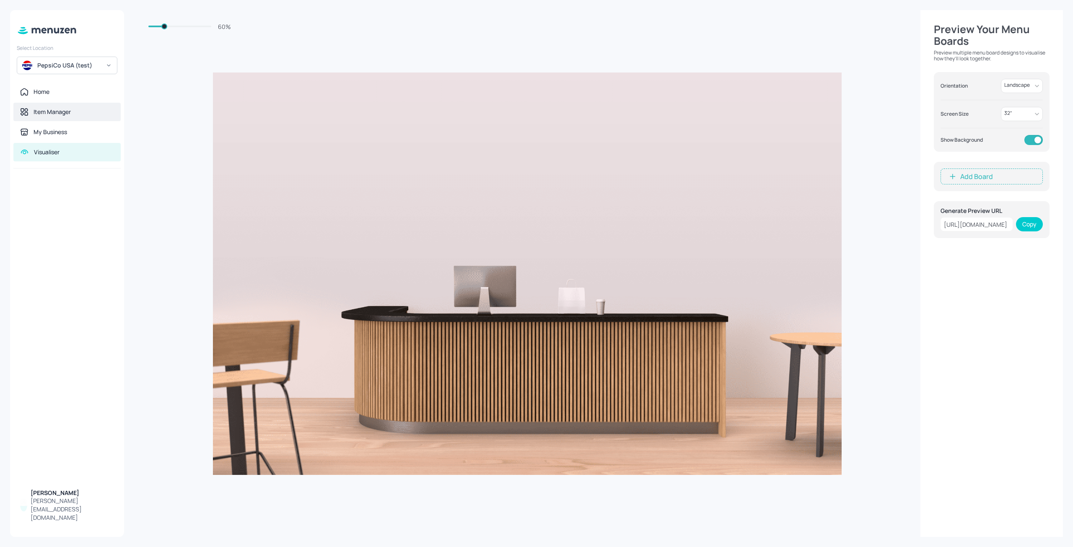
click at [58, 114] on div "Item Manager" at bounding box center [52, 112] width 37 height 8
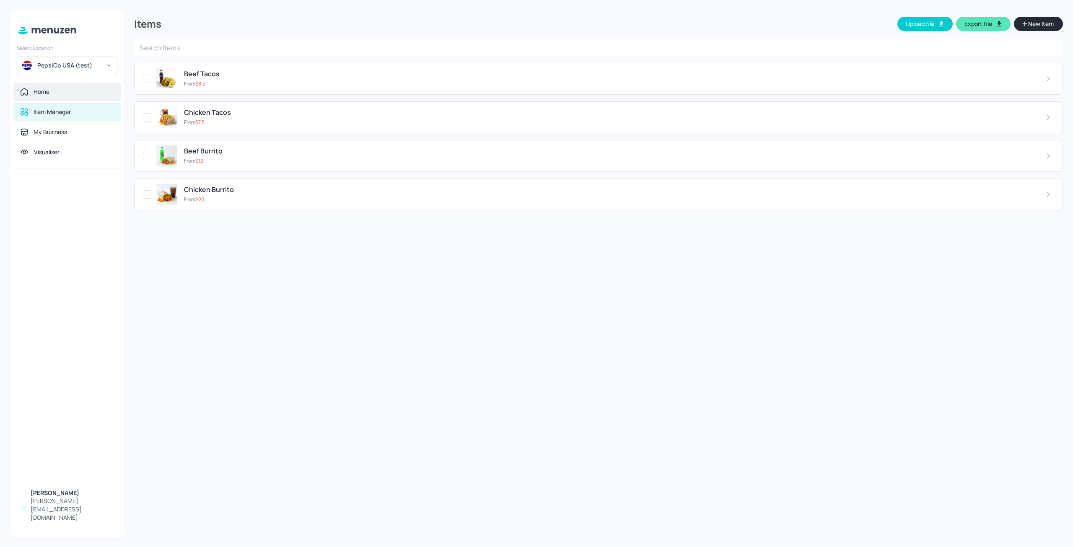
click at [45, 91] on div "Home" at bounding box center [42, 92] width 16 height 8
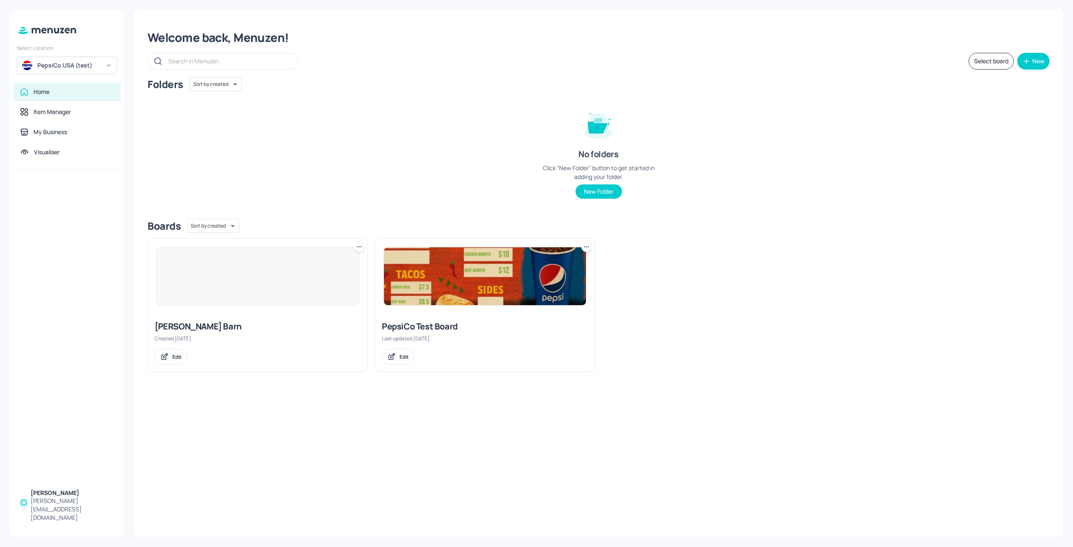
drag, startPoint x: 149, startPoint y: 223, endPoint x: 177, endPoint y: 237, distance: 30.9
click at [177, 237] on div "Welcome back, Menuzen! Select board New Folders Sort by created id ​ No folders…" at bounding box center [598, 273] width 949 height 547
drag, startPoint x: 148, startPoint y: 224, endPoint x: 168, endPoint y: 230, distance: 20.4
click at [168, 230] on div "Boards" at bounding box center [164, 225] width 33 height 13
click at [158, 200] on div "Folders Sort by created id ​ No folders Click “New Folder” button to get starte…" at bounding box center [599, 144] width 902 height 135
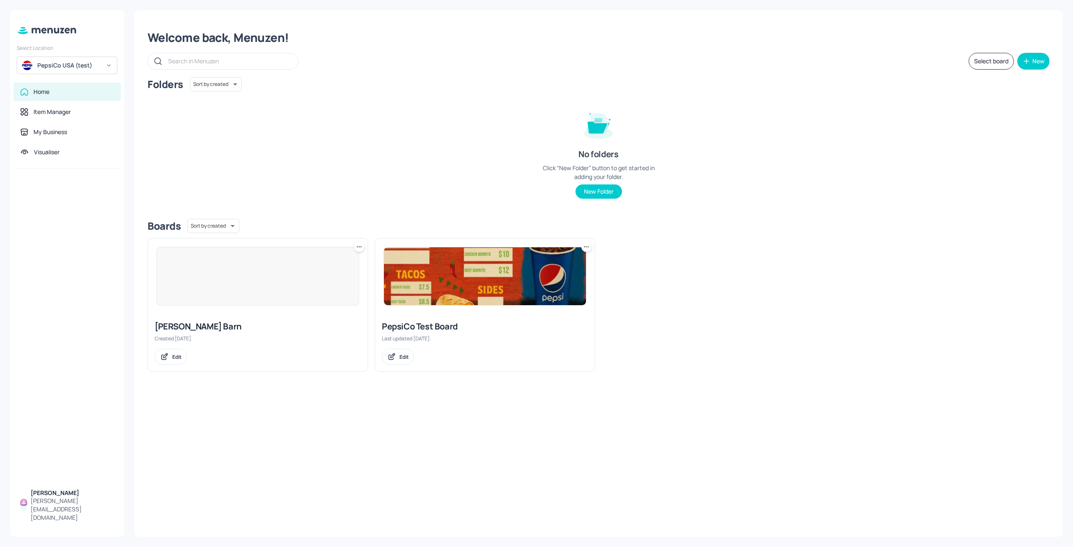
click at [85, 263] on div at bounding box center [67, 326] width 114 height 315
click at [94, 228] on div at bounding box center [67, 326] width 114 height 315
click at [78, 217] on div at bounding box center [67, 326] width 114 height 315
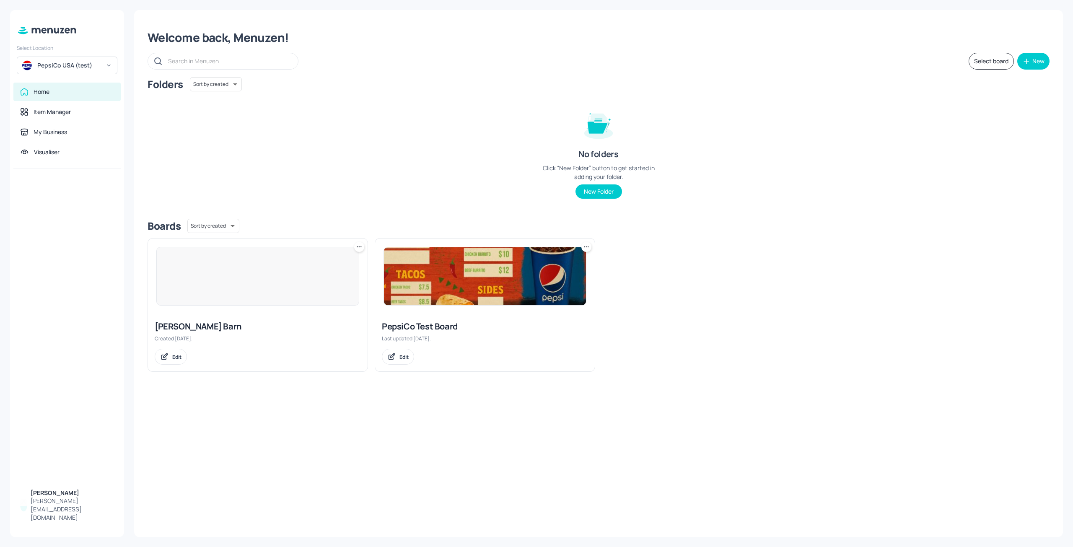
click at [87, 207] on div at bounding box center [67, 326] width 114 height 315
click at [83, 210] on div at bounding box center [67, 326] width 114 height 315
click at [77, 197] on div at bounding box center [67, 326] width 114 height 315
click at [68, 226] on div at bounding box center [67, 326] width 114 height 315
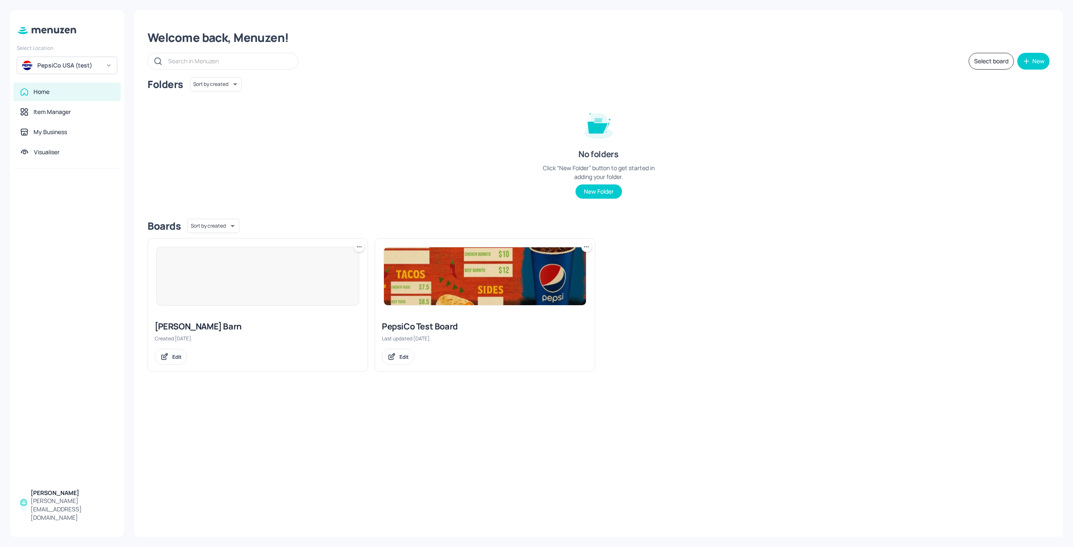
click at [90, 223] on div at bounding box center [67, 326] width 114 height 315
click at [48, 108] on div "Item Manager" at bounding box center [52, 112] width 37 height 8
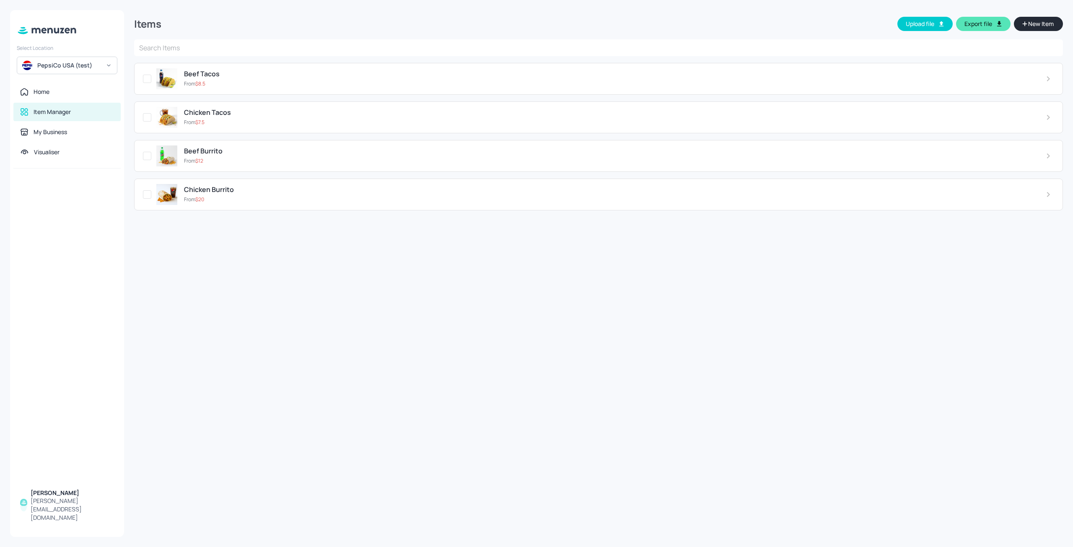
click at [65, 62] on div "PepsiCo USA (test)" at bounding box center [68, 65] width 63 height 8
click at [133, 282] on div at bounding box center [536, 273] width 1073 height 547
click at [60, 127] on div "My Business" at bounding box center [66, 132] width 107 height 18
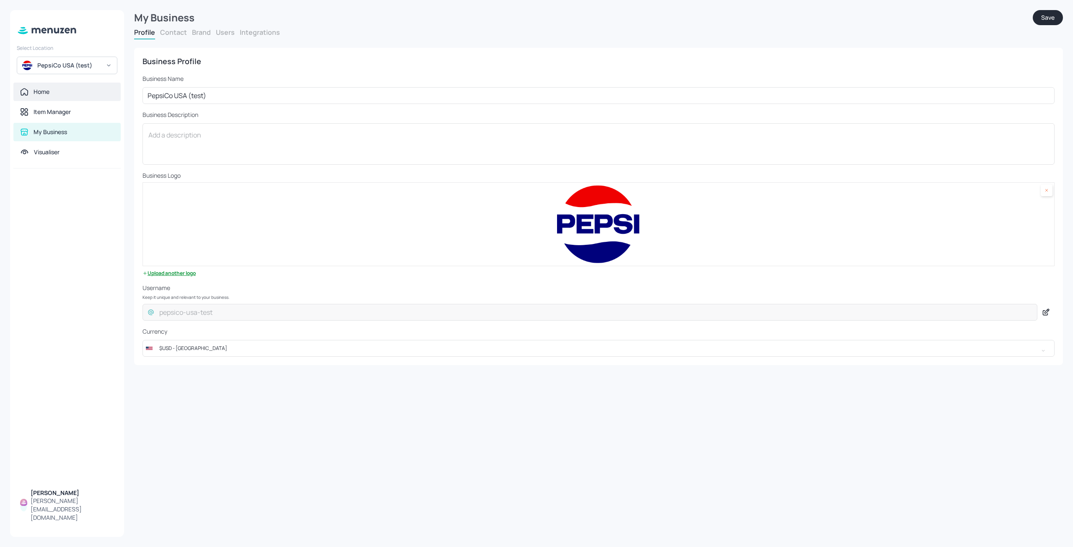
click at [65, 86] on div "Home" at bounding box center [66, 92] width 107 height 18
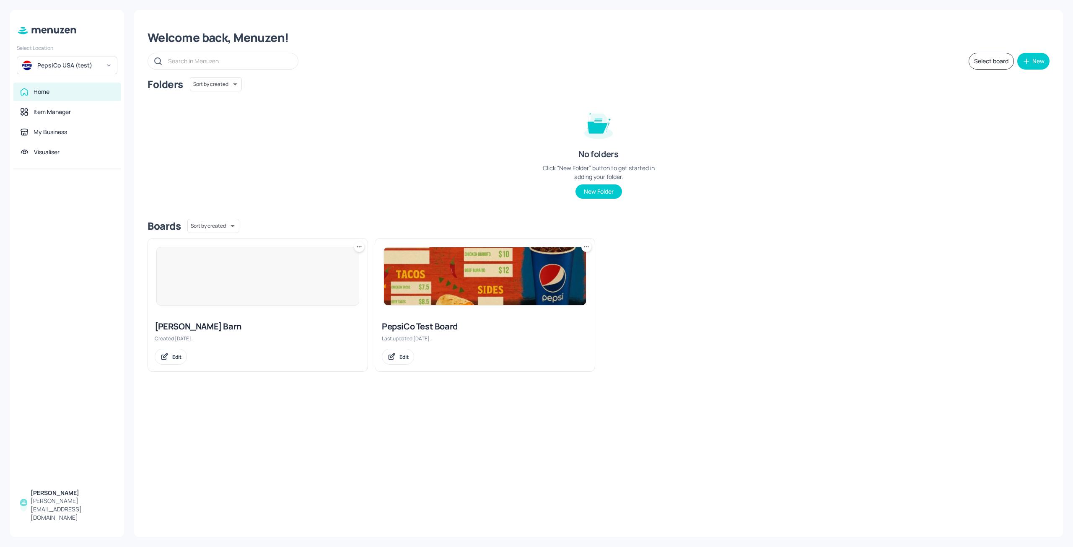
click at [403, 290] on img at bounding box center [485, 276] width 202 height 58
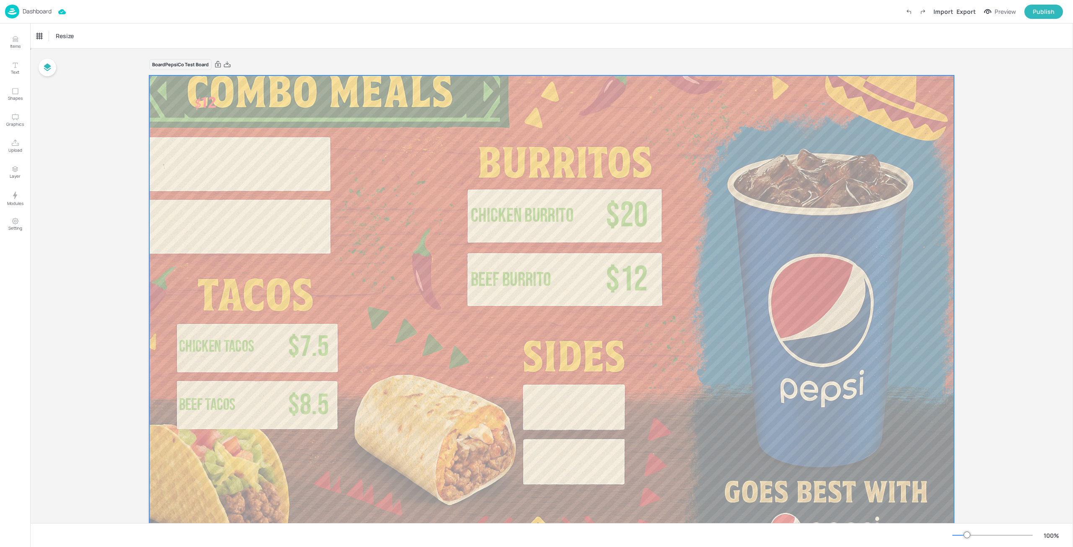
click at [265, 187] on div at bounding box center [551, 302] width 805 height 537
click at [98, 147] on div "Board PepsiCo Test Board $20 Chicken Burrito $12 Beef Burrito $7.5 Chicken Taco…" at bounding box center [551, 299] width 1043 height 501
drag, startPoint x: 98, startPoint y: 147, endPoint x: 66, endPoint y: 133, distance: 34.9
click at [66, 133] on div "Board PepsiCo Test Board $20 Chicken Burrito $12 Beef Burrito $7.5 Chicken Taco…" at bounding box center [551, 299] width 1043 height 501
drag, startPoint x: 106, startPoint y: 185, endPoint x: 79, endPoint y: 185, distance: 26.4
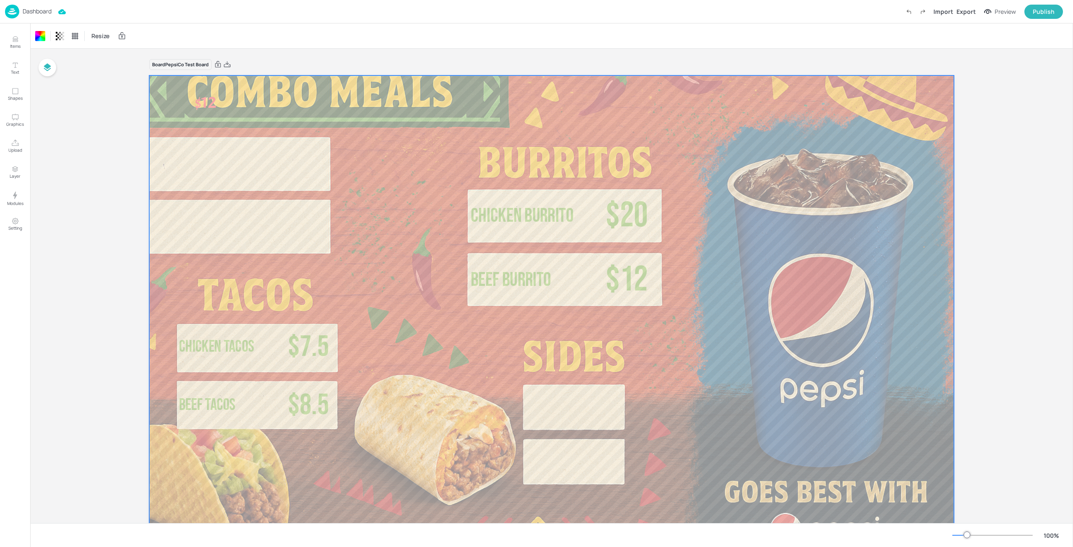
click at [79, 185] on div "Board PepsiCo Test Board $20 Chicken Burrito $12 Beef Burrito $7.5 Chicken Taco…" at bounding box center [551, 299] width 1043 height 501
click at [52, 70] on icon "button" at bounding box center [47, 67] width 10 height 10
click at [50, 70] on icon "button" at bounding box center [47, 67] width 10 height 10
click at [57, 124] on div "Board PepsiCo Test Board $20 Chicken Burrito $12 Beef Burrito $7.5 Chicken Taco…" at bounding box center [551, 299] width 1043 height 501
click at [66, 213] on div "Board PepsiCo Test Board $20 Chicken Burrito $12 Beef Burrito $7.5 Chicken Taco…" at bounding box center [551, 299] width 1043 height 501
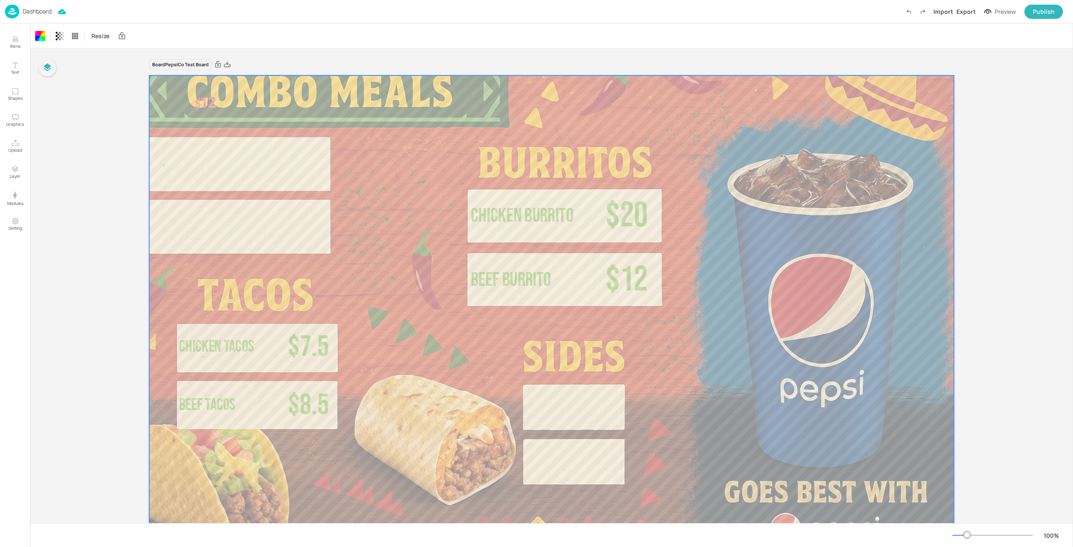
click at [62, 125] on div "Board PepsiCo Test Board $20 Chicken Burrito $12 Beef Burrito $7.5 Chicken Taco…" at bounding box center [551, 299] width 1043 height 501
click at [60, 100] on div "Board PepsiCo Test Board $20 Chicken Burrito $12 Beef Burrito $7.5 Chicken Taco…" at bounding box center [551, 299] width 1043 height 501
click at [55, 98] on div "Board PepsiCo Test Board $20 Chicken Burrito $12 Beef Burrito $7.5 Chicken Taco…" at bounding box center [551, 299] width 1043 height 501
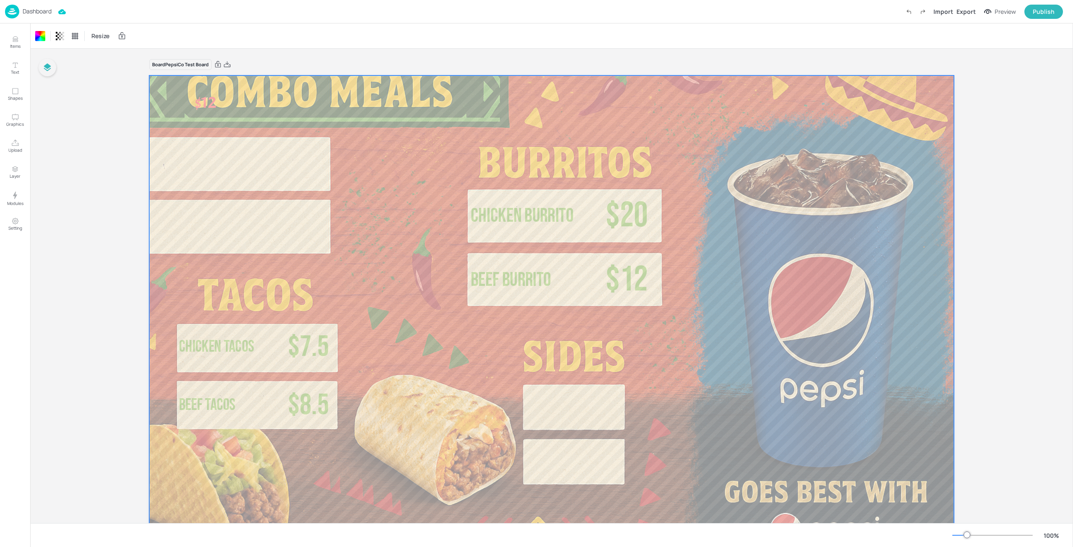
click at [47, 104] on div "Board PepsiCo Test Board $20 Chicken Burrito $12 Beef Burrito $7.5 Chicken Taco…" at bounding box center [551, 299] width 1043 height 501
click at [86, 132] on div "Board PepsiCo Test Board $20 Chicken Burrito $12 Beef Burrito $7.5 Chicken Taco…" at bounding box center [551, 299] width 1043 height 501
click at [78, 102] on div "Board PepsiCo Test Board $20 Chicken Burrito $12 Beef Burrito $7.5 Chicken Taco…" at bounding box center [551, 299] width 1043 height 501
